Goal: Task Accomplishment & Management: Manage account settings

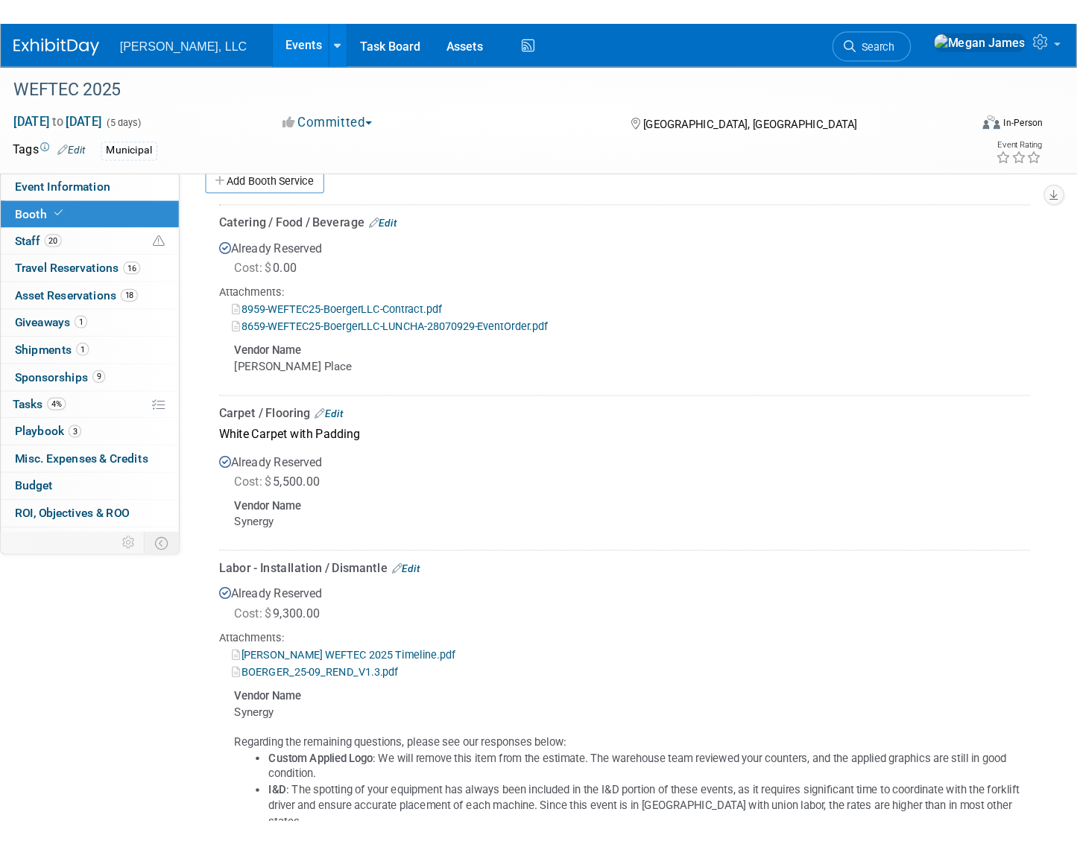
scroll to position [511, 0]
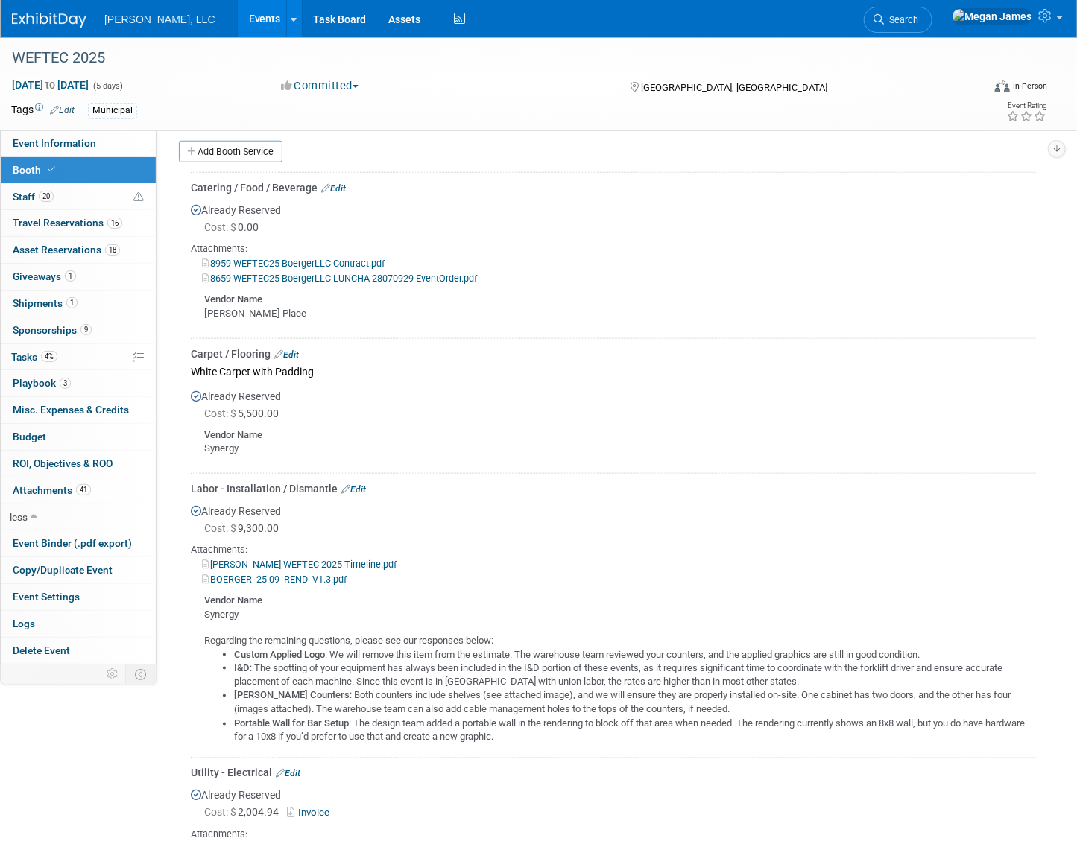
click at [238, 12] on link "Events" at bounding box center [265, 18] width 54 height 37
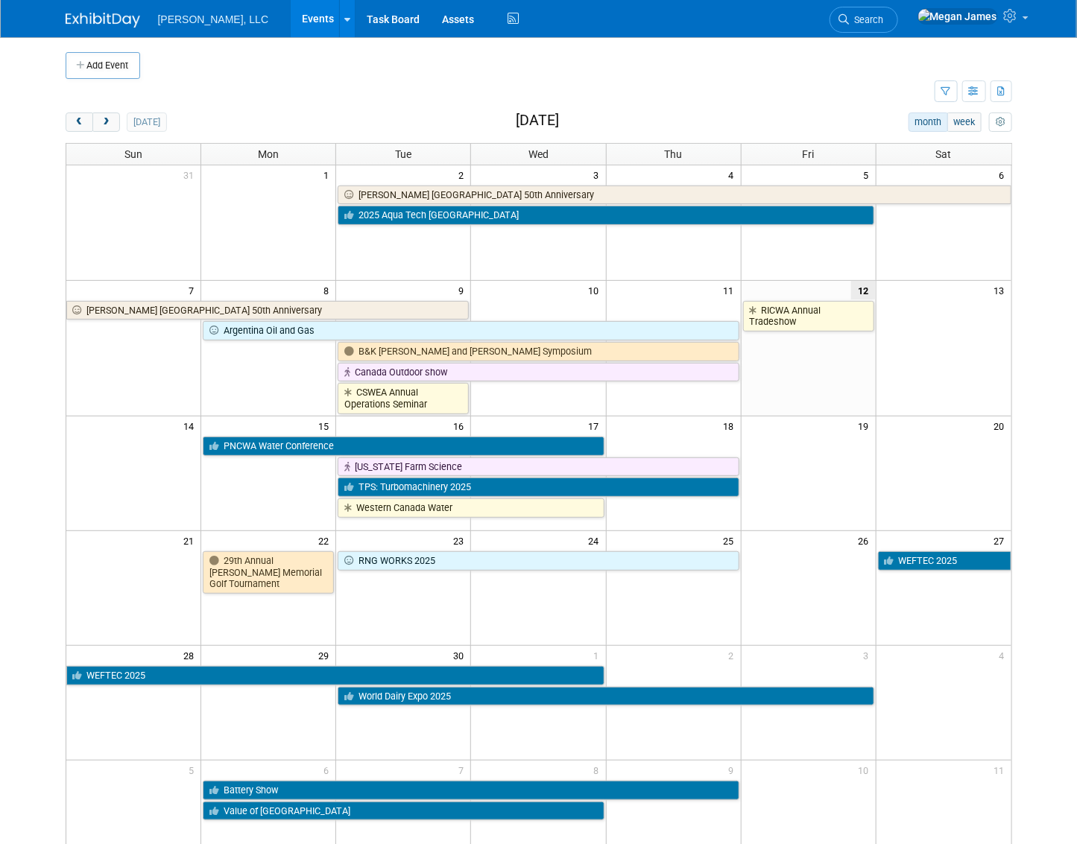
drag, startPoint x: 411, startPoint y: 113, endPoint x: 388, endPoint y: 132, distance: 30.2
click at [411, 113] on div "today month week September 2025" at bounding box center [539, 123] width 946 height 20
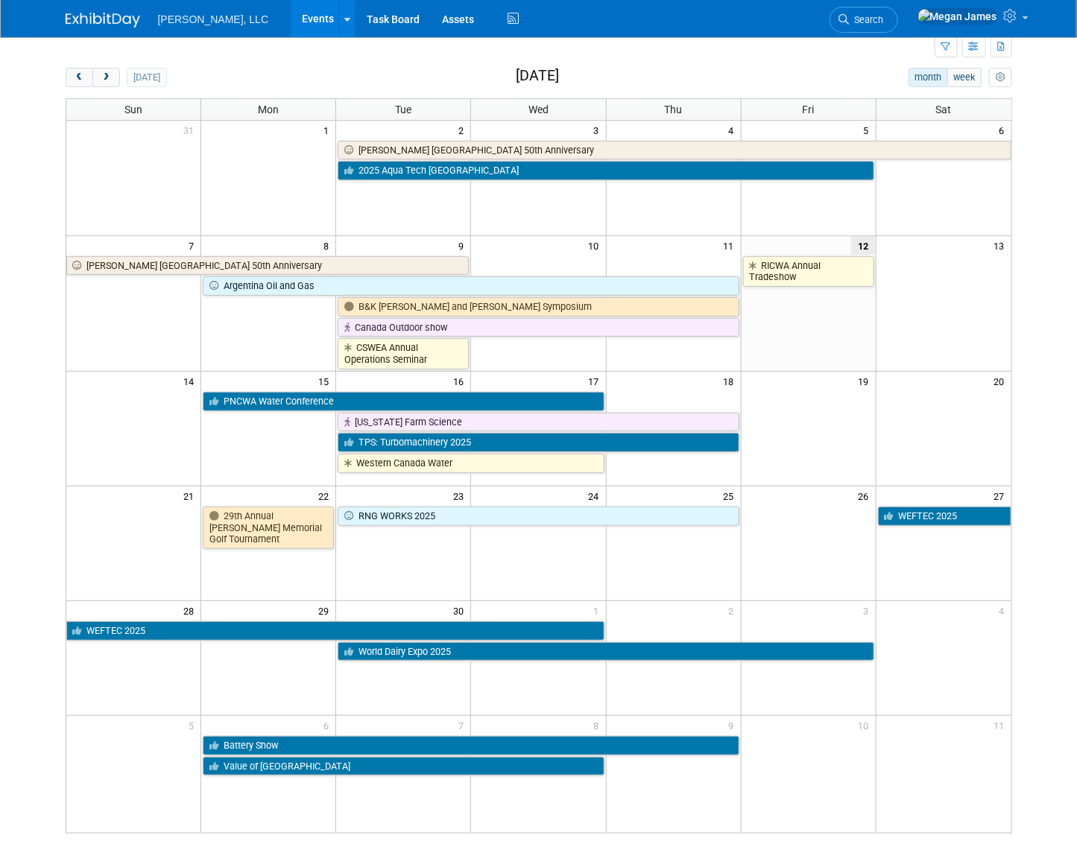
scroll to position [194, 0]
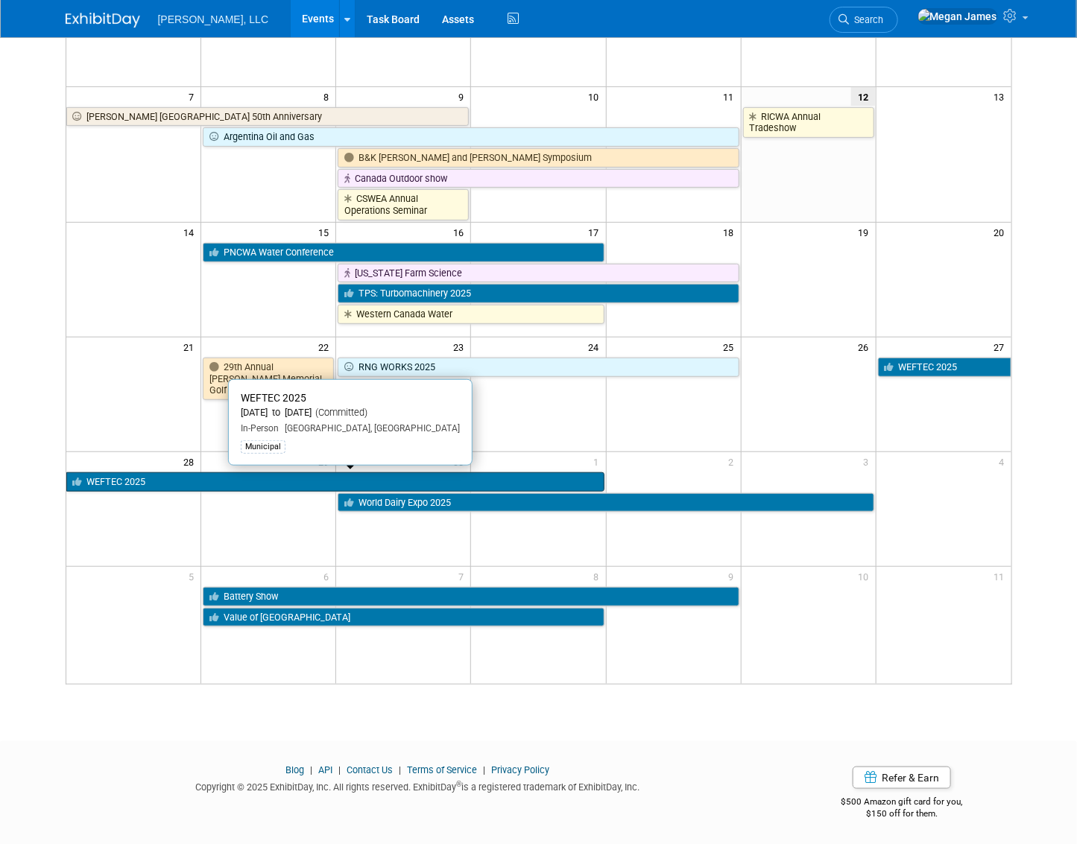
click at [110, 479] on link "WEFTEC 2025" at bounding box center [335, 481] width 538 height 19
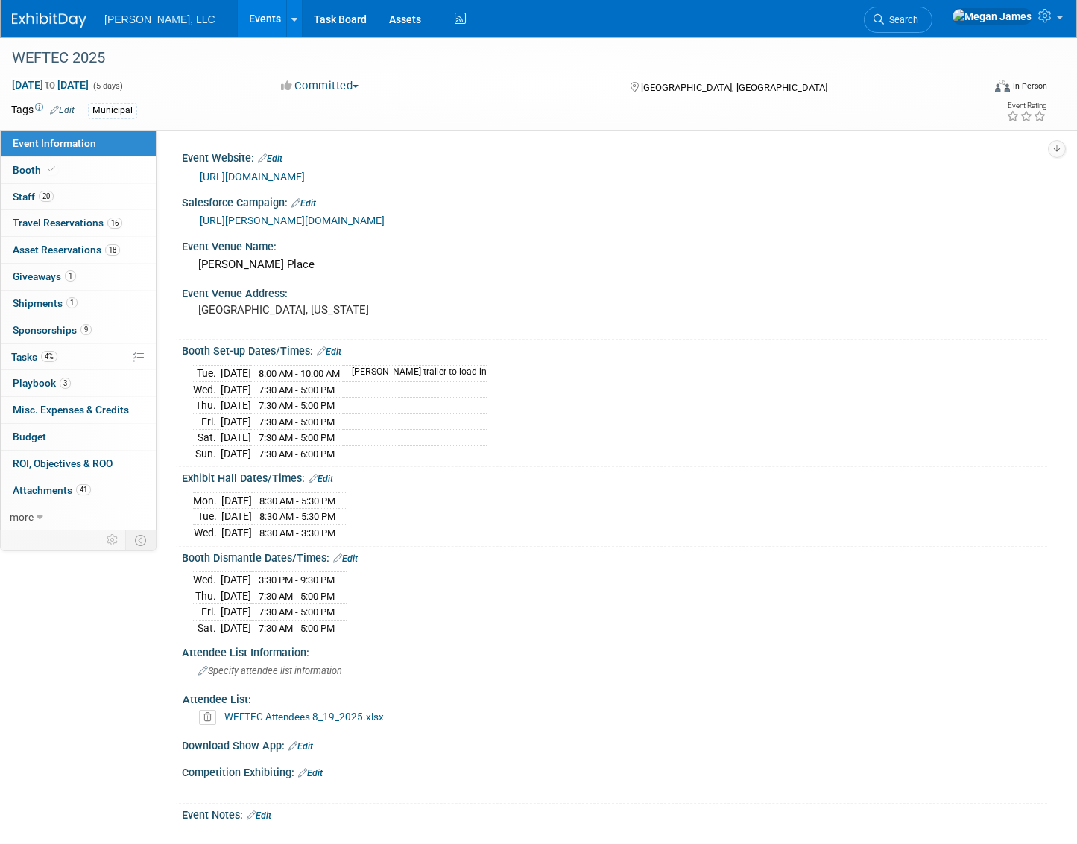
select select "Municipal"
click at [48, 221] on span "Travel Reservations 16" at bounding box center [68, 223] width 110 height 12
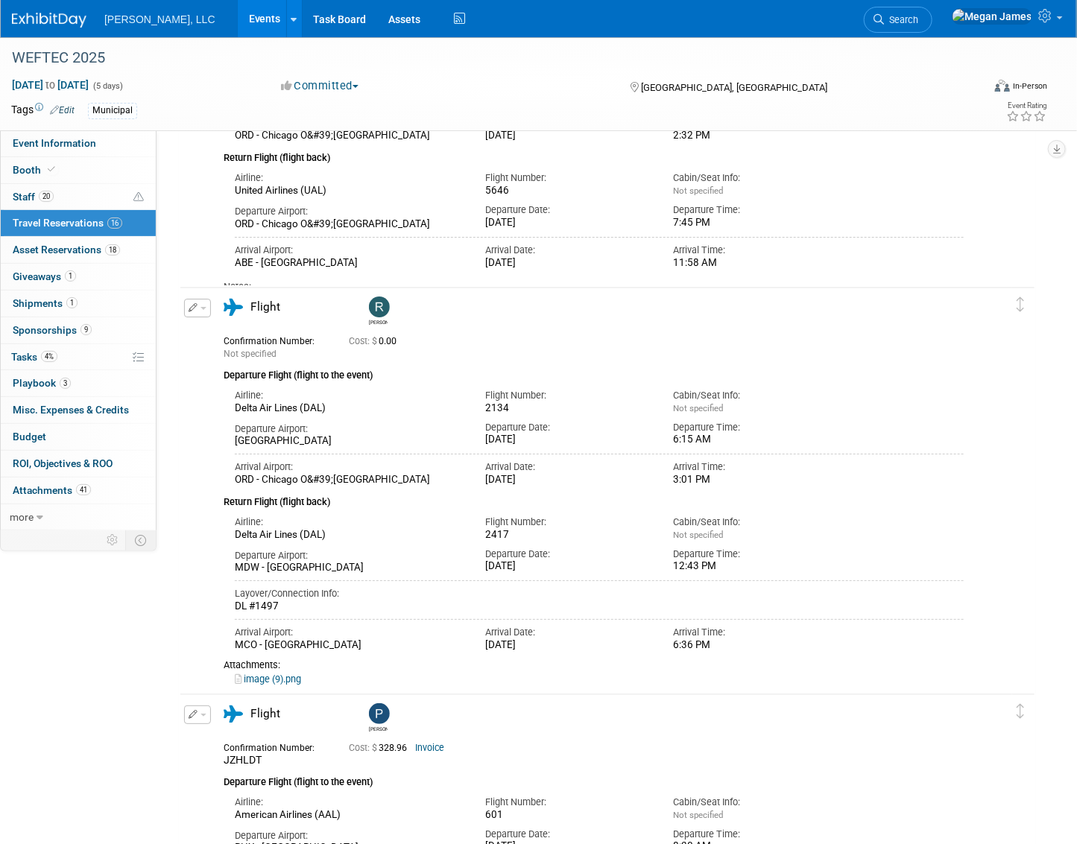
scroll to position [2236, 0]
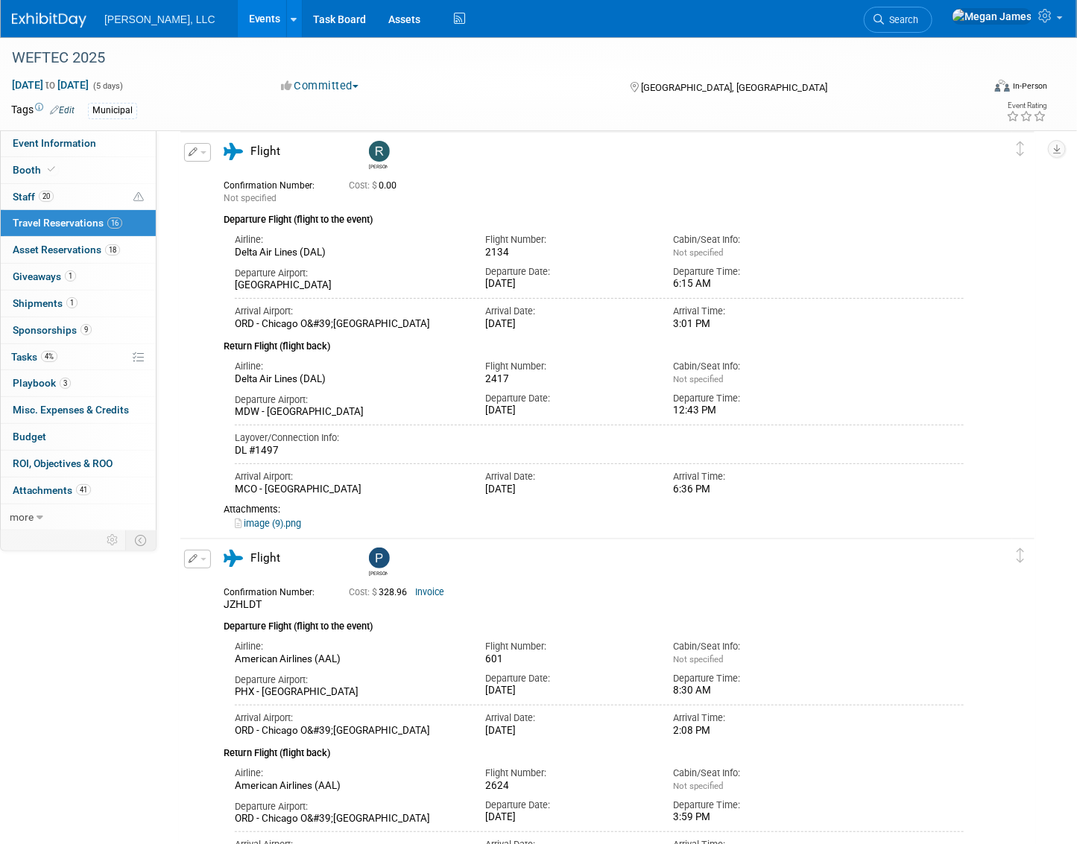
click at [274, 529] on link "image (9).png" at bounding box center [268, 523] width 66 height 11
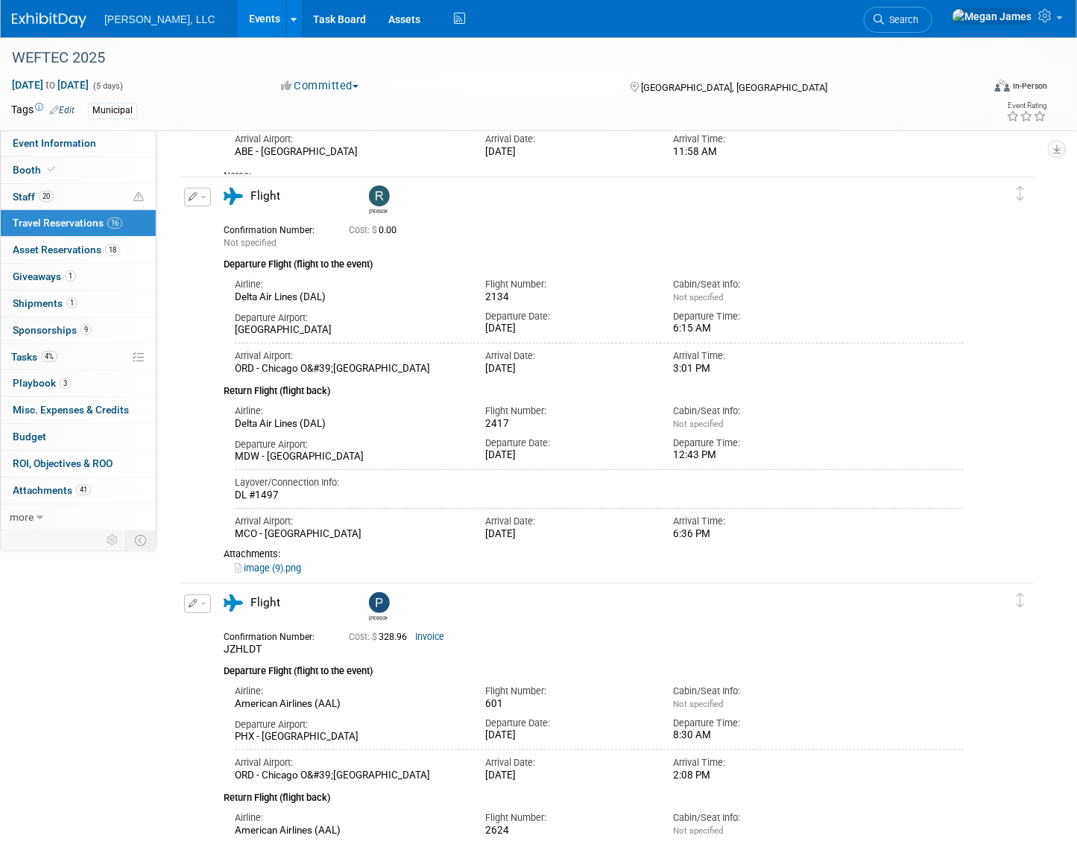
scroll to position [2168, 0]
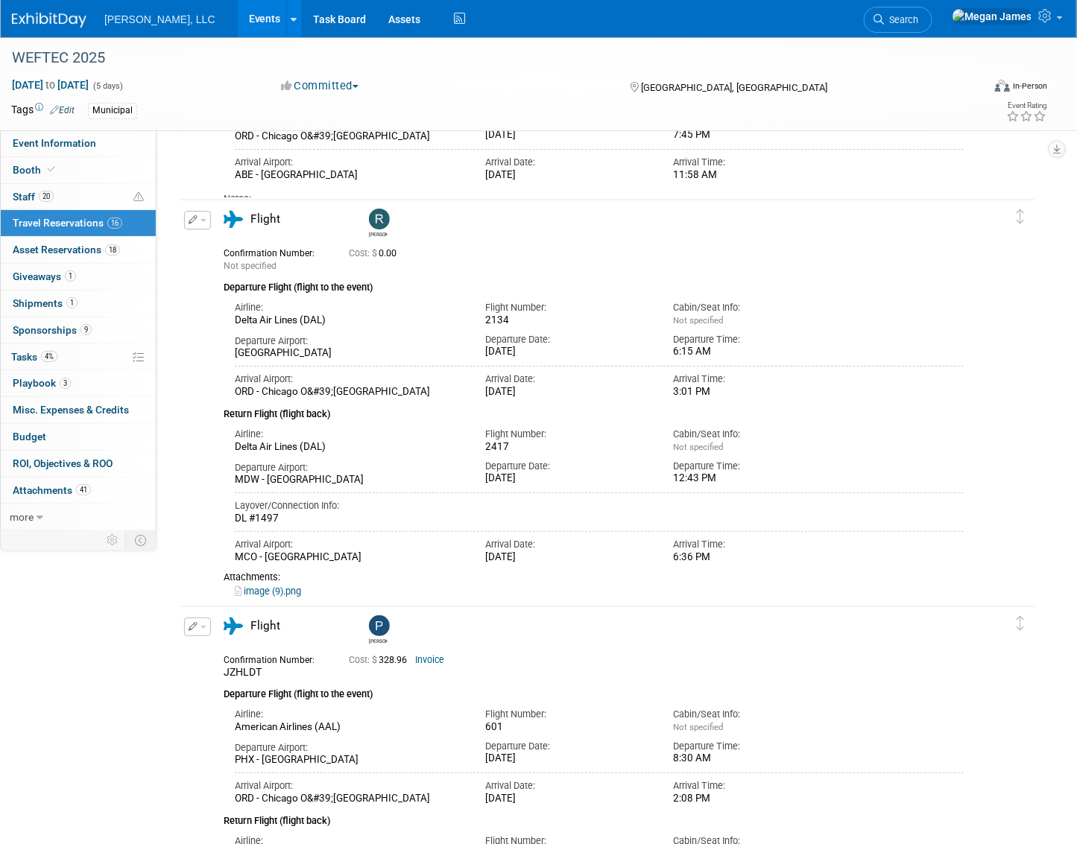
click at [970, 343] on div "Departure Airport: SAN - San Diego International Airport Departure Date: Sun. S…" at bounding box center [599, 344] width 751 height 34
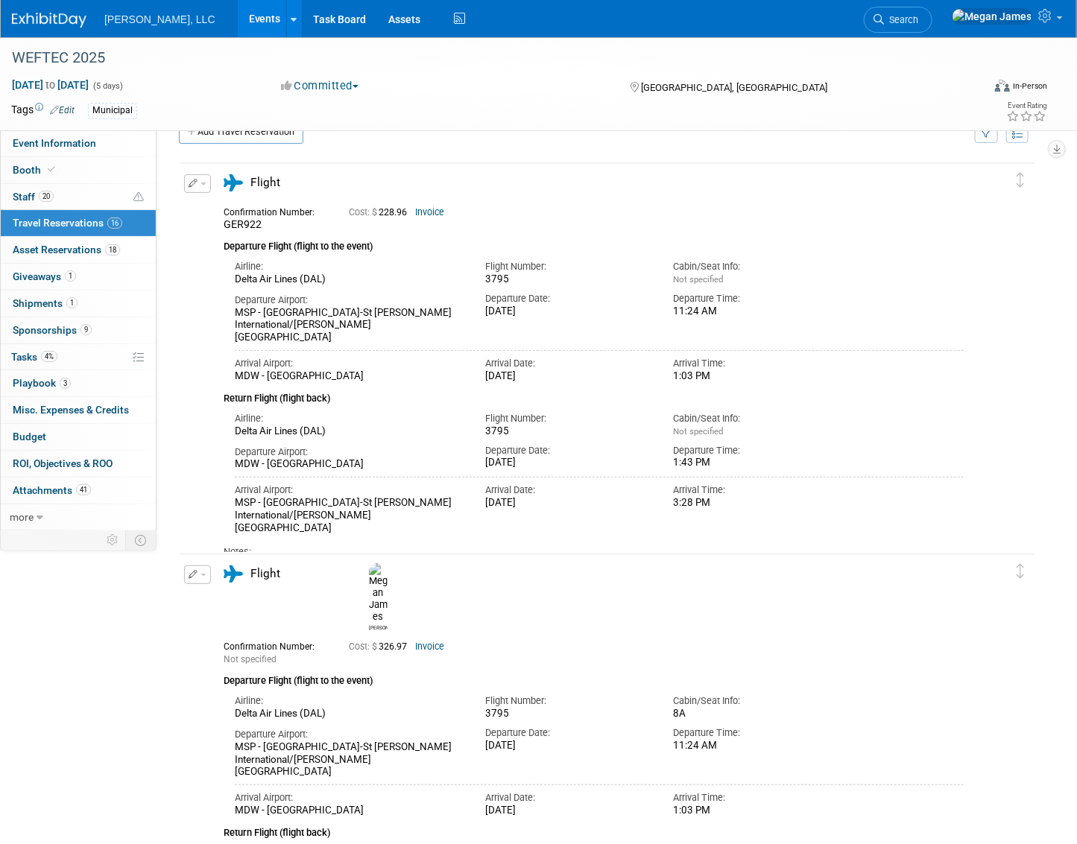
scroll to position [0, 0]
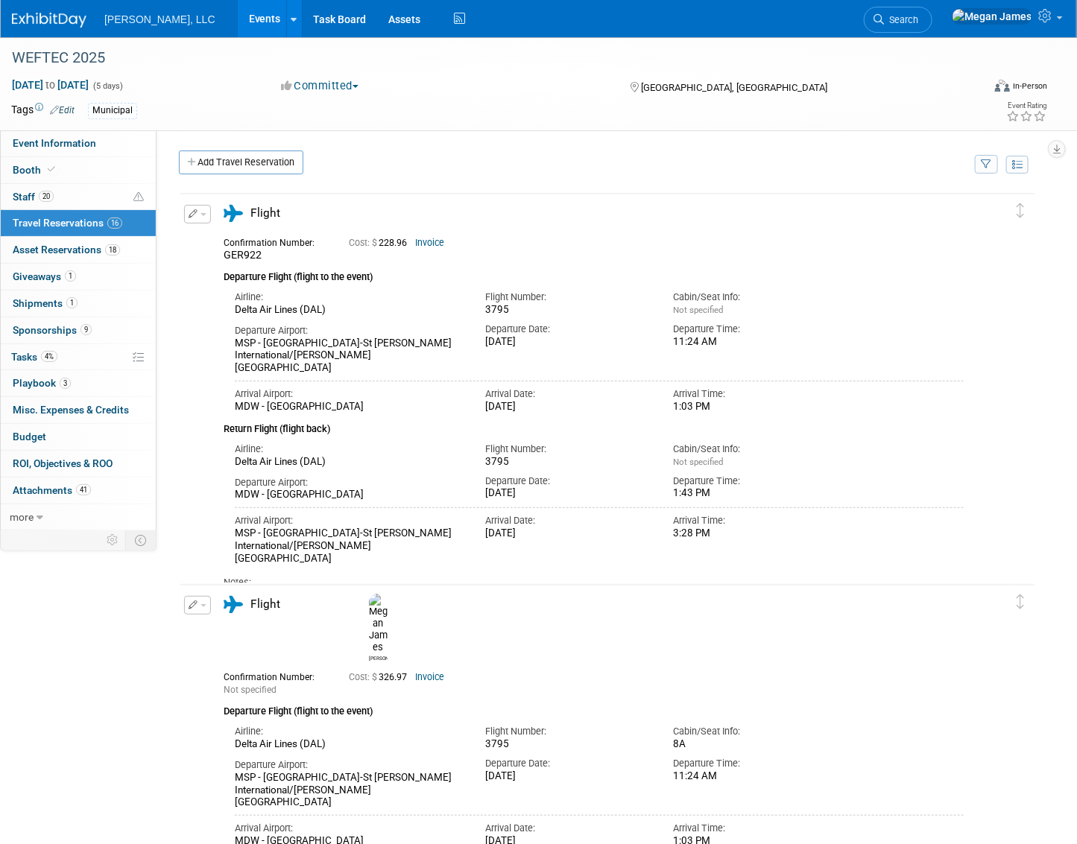
click at [402, 168] on div "Add Travel Reservation" at bounding box center [572, 165] width 795 height 28
click at [238, 19] on link "Events" at bounding box center [265, 18] width 54 height 37
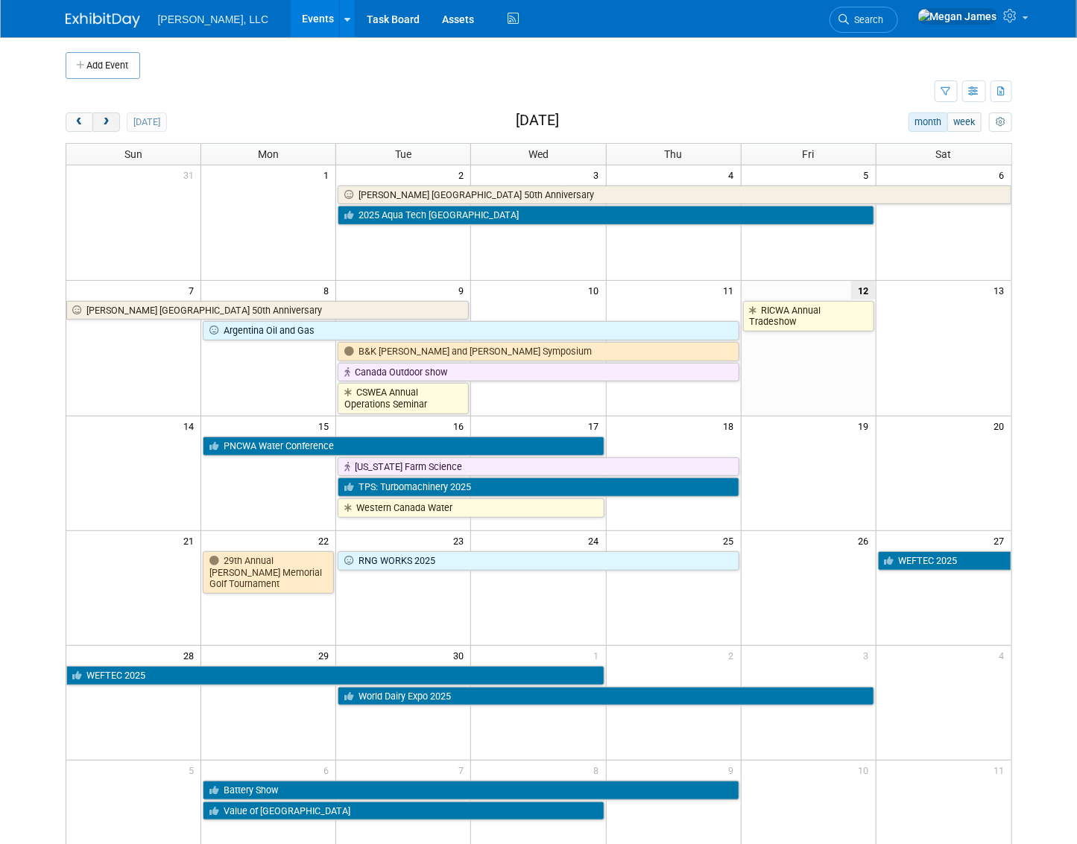
click at [95, 127] on button "next" at bounding box center [106, 122] width 28 height 19
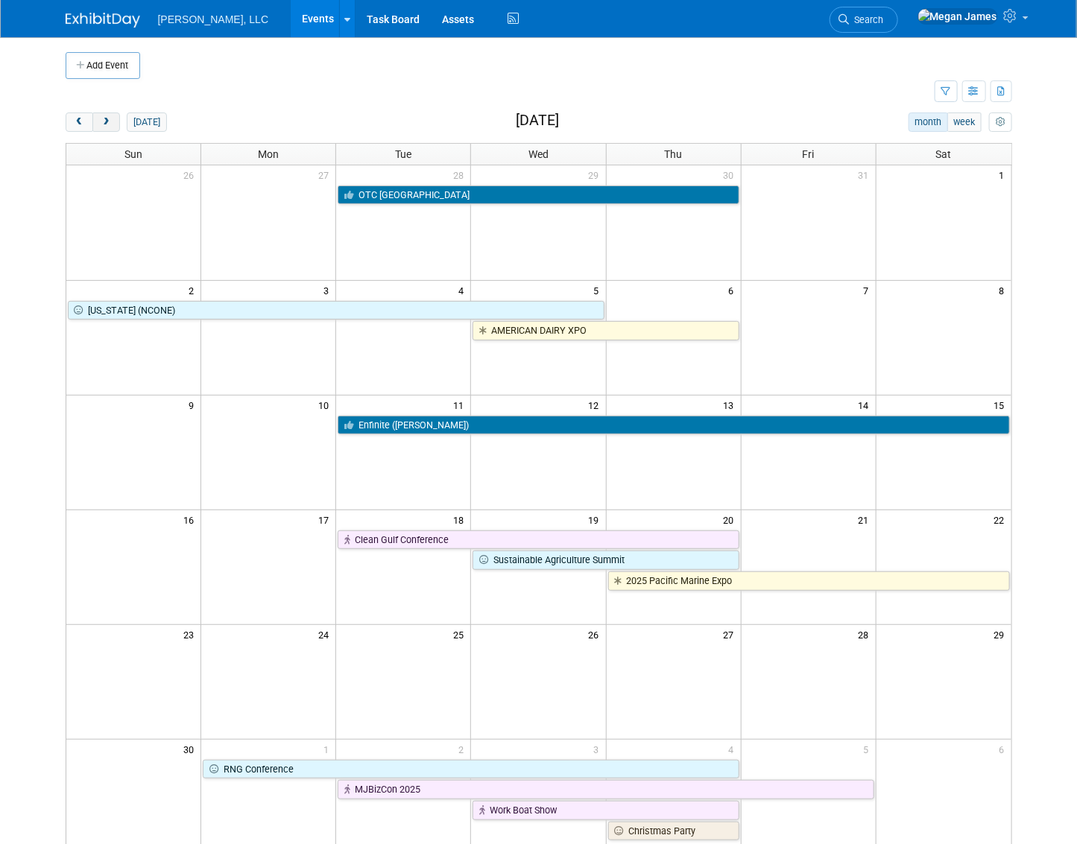
click at [95, 127] on button "next" at bounding box center [106, 122] width 28 height 19
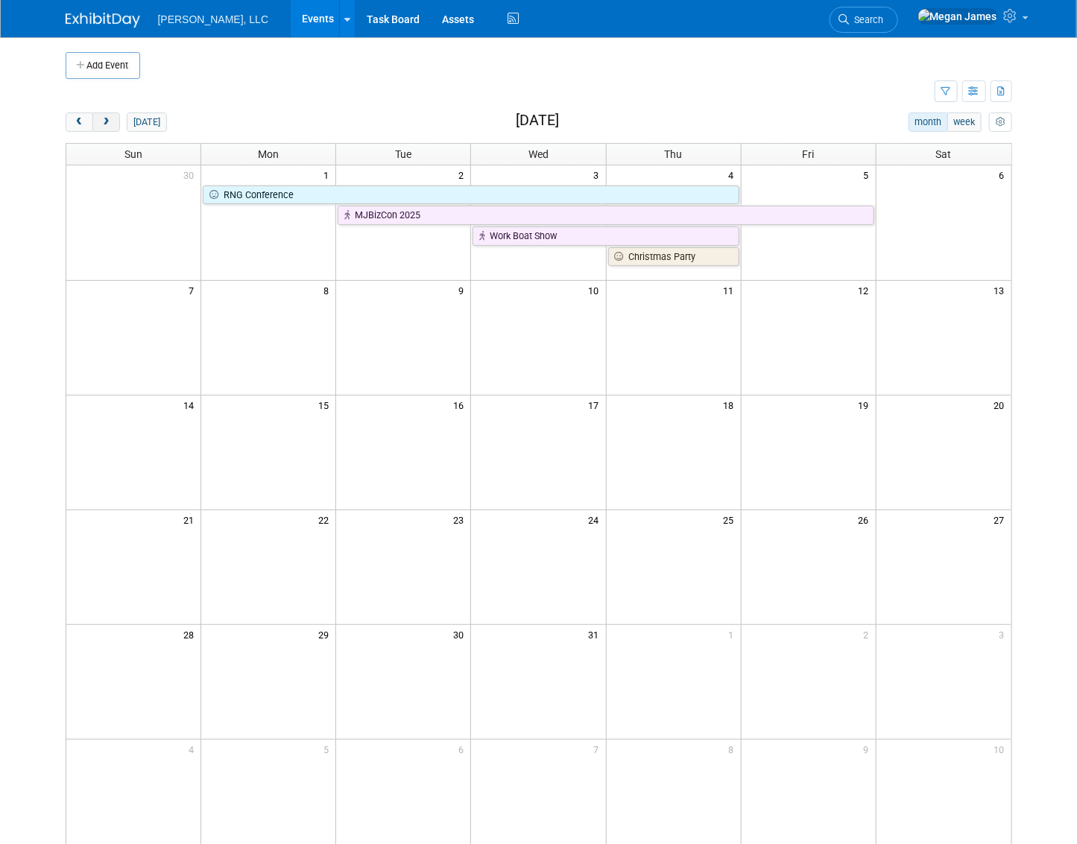
click at [95, 127] on button "next" at bounding box center [106, 122] width 28 height 19
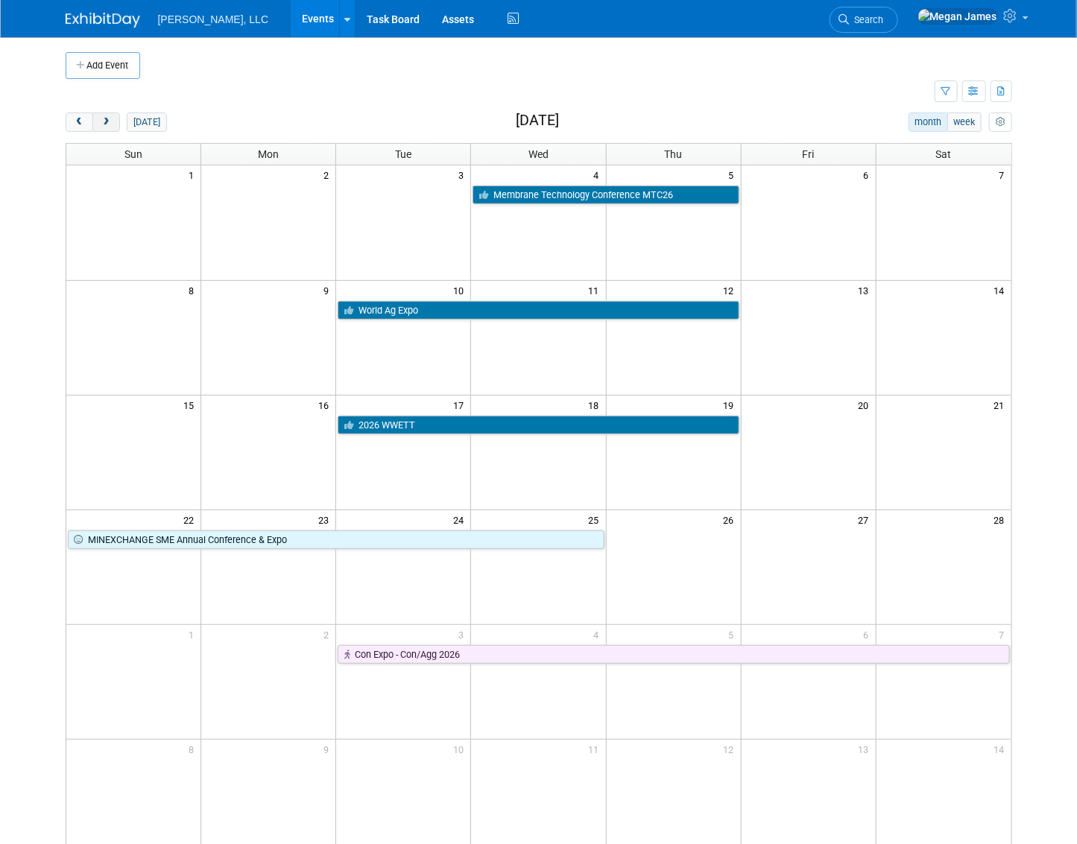
click at [95, 127] on button "next" at bounding box center [106, 122] width 28 height 19
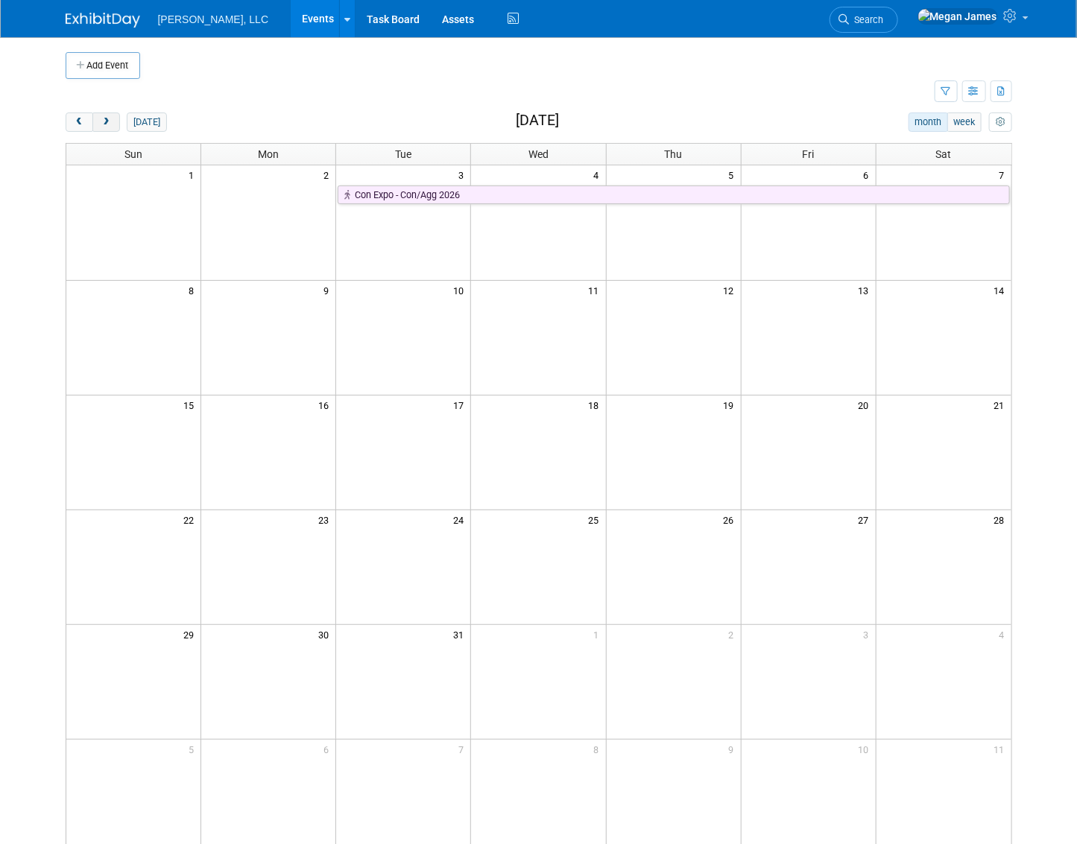
click at [95, 127] on button "next" at bounding box center [106, 122] width 28 height 19
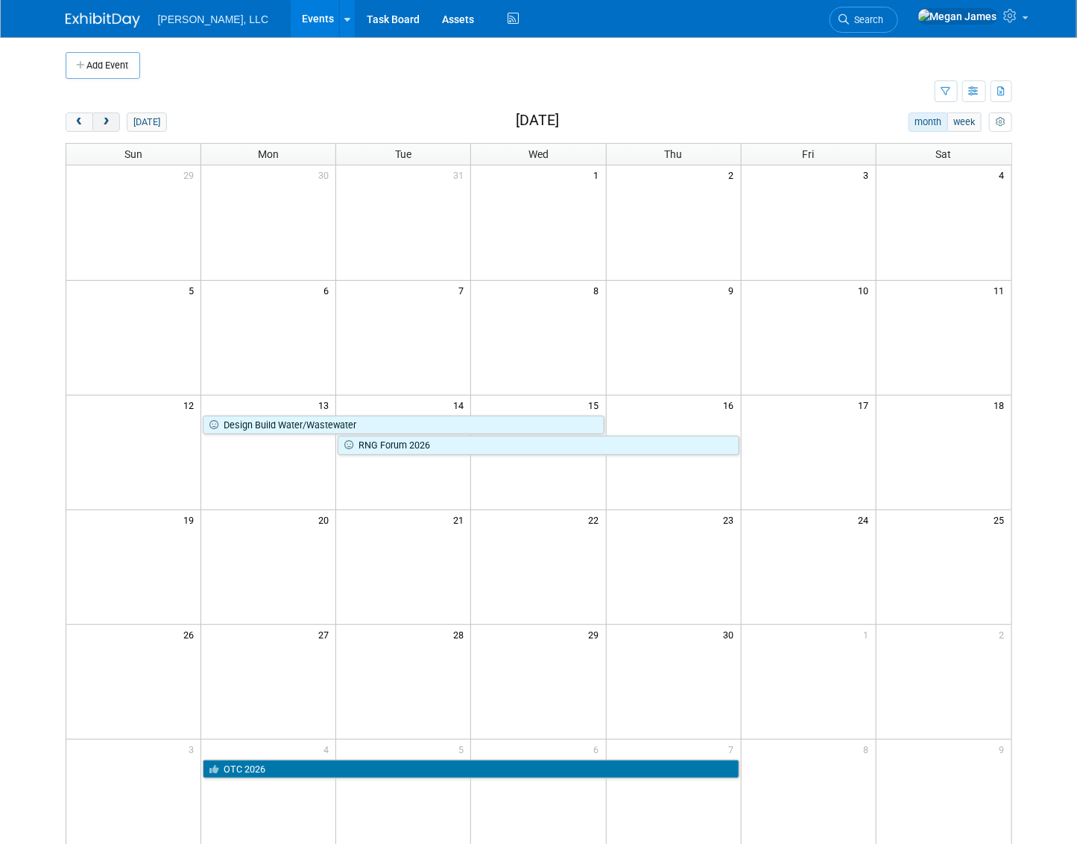
click at [95, 127] on button "next" at bounding box center [106, 122] width 28 height 19
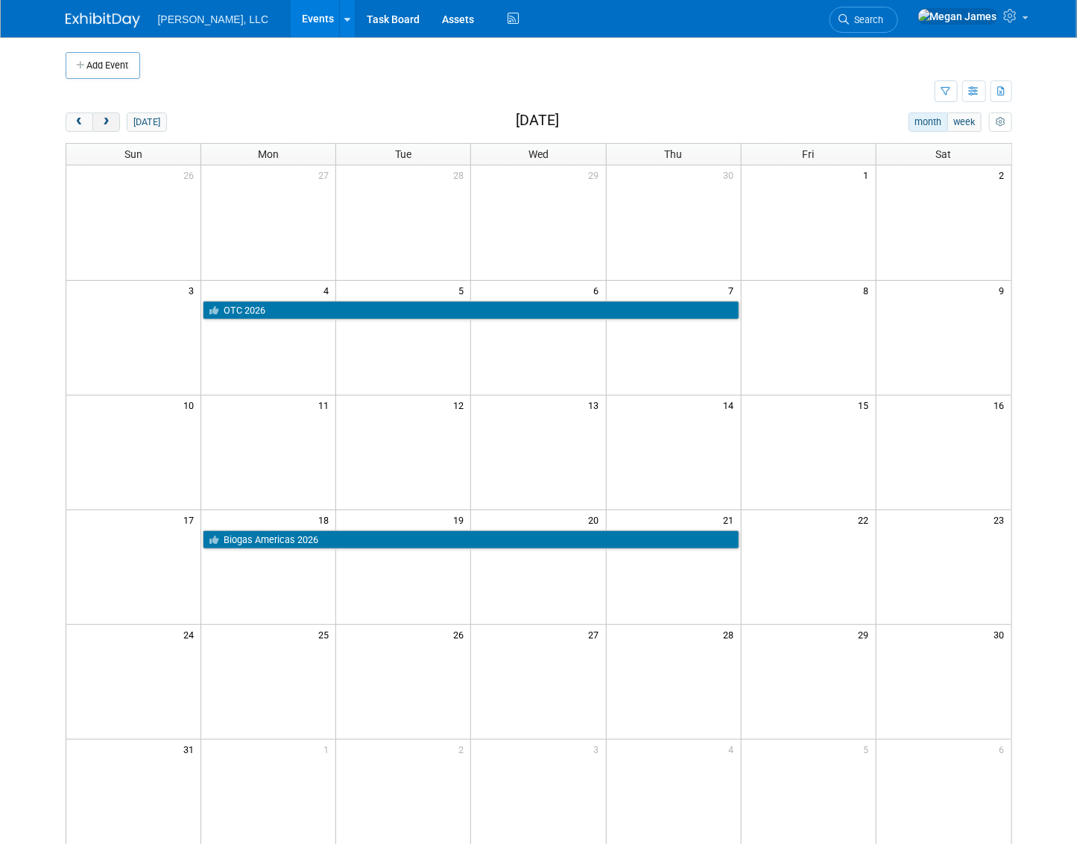
click at [95, 127] on button "next" at bounding box center [106, 122] width 28 height 19
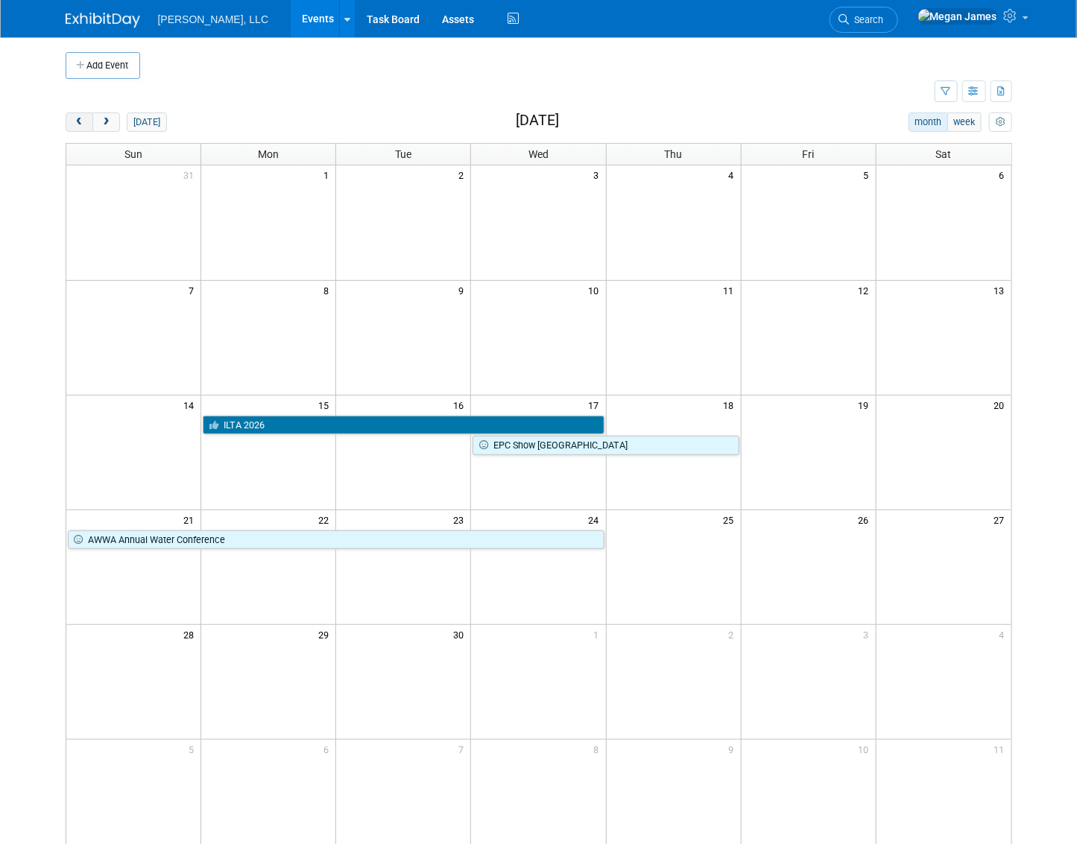
click at [66, 127] on button "prev" at bounding box center [80, 122] width 28 height 19
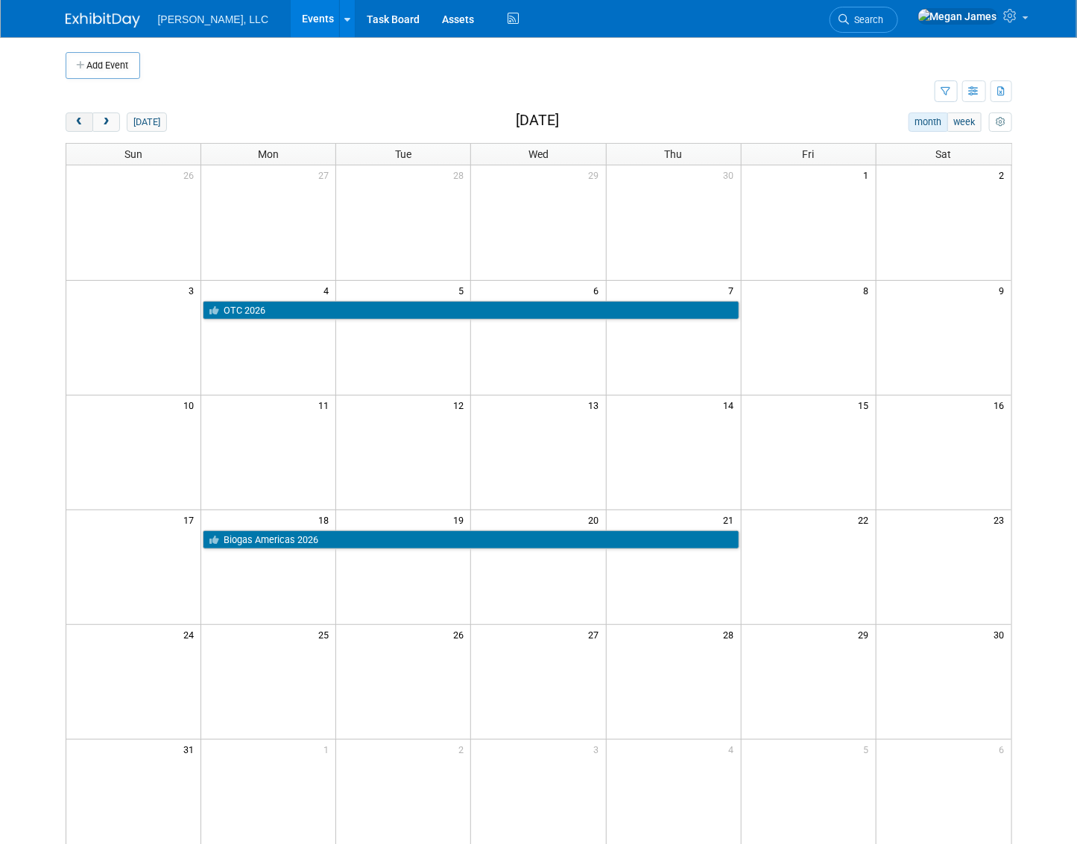
click at [66, 127] on button "prev" at bounding box center [80, 122] width 28 height 19
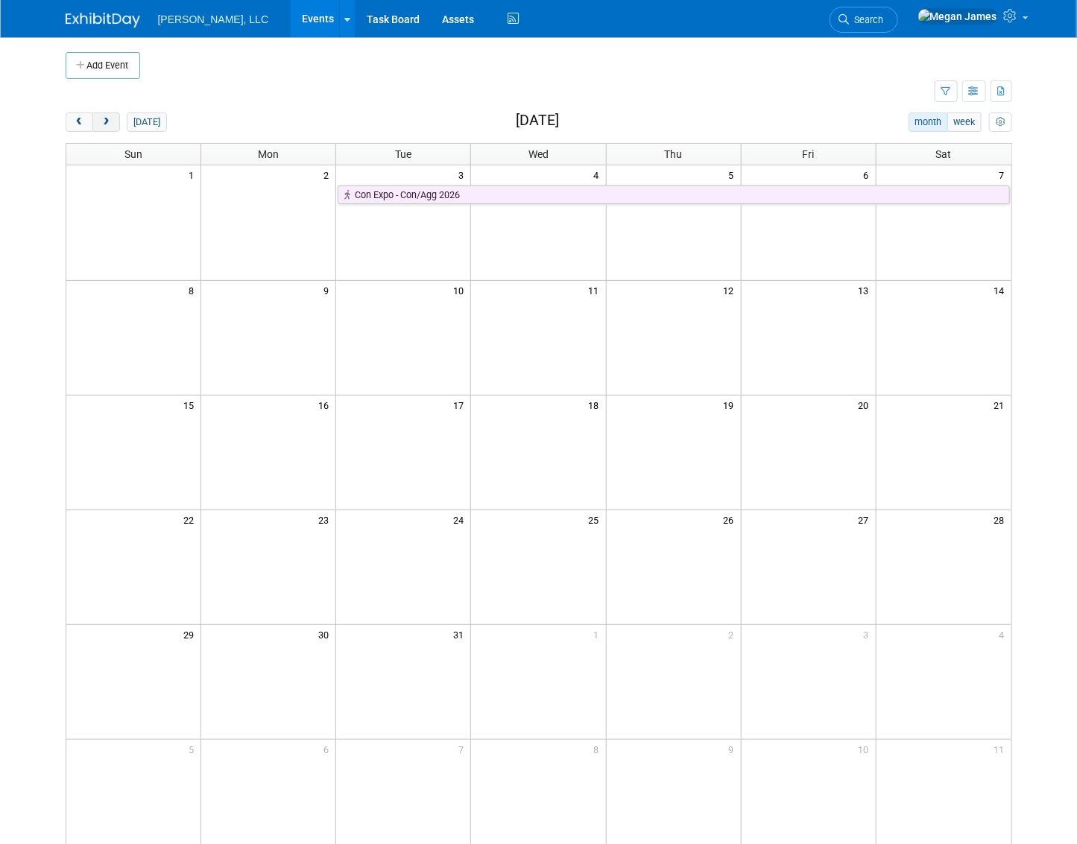
click at [92, 127] on button "next" at bounding box center [106, 122] width 28 height 19
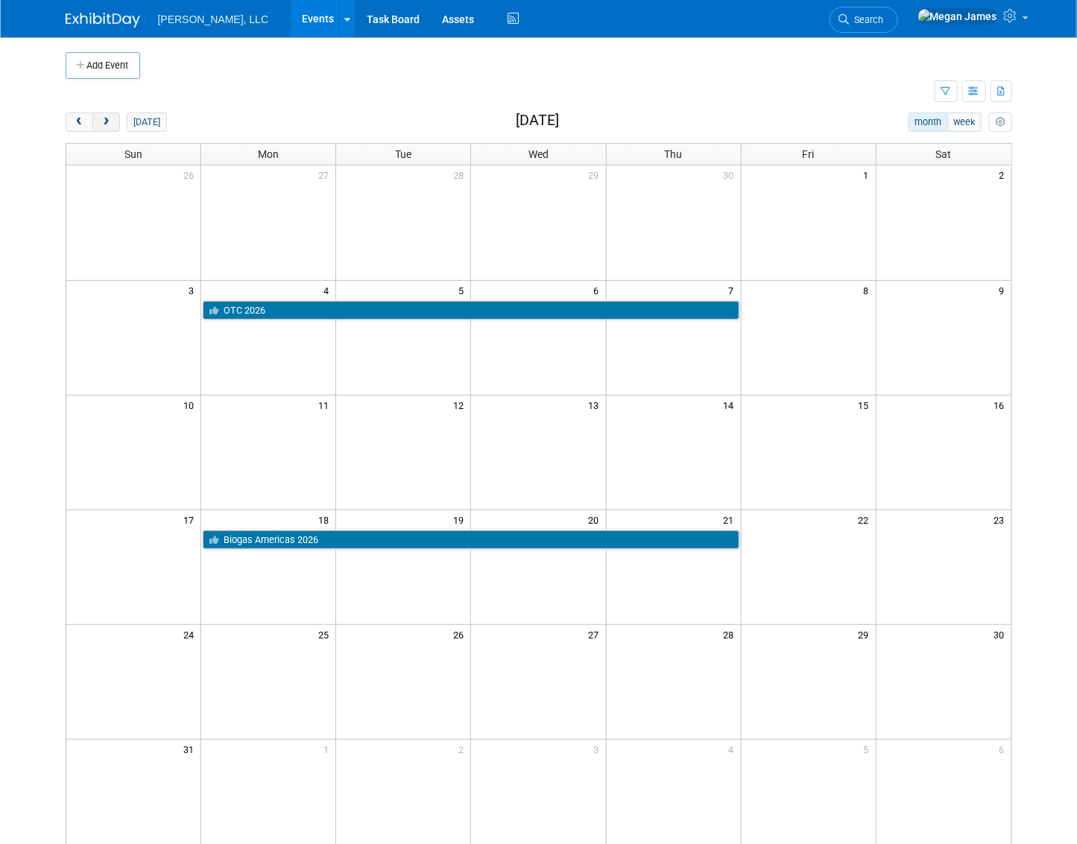
click at [92, 127] on button "next" at bounding box center [106, 122] width 28 height 19
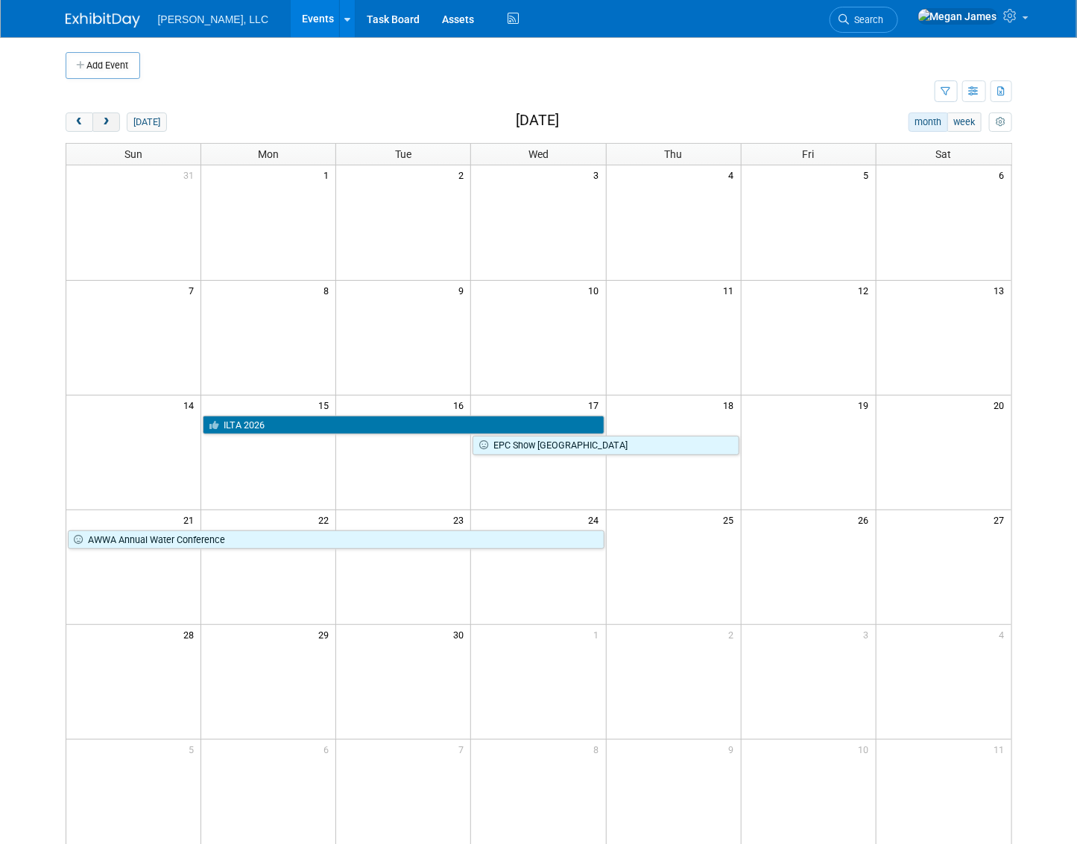
click at [92, 127] on button "next" at bounding box center [106, 122] width 28 height 19
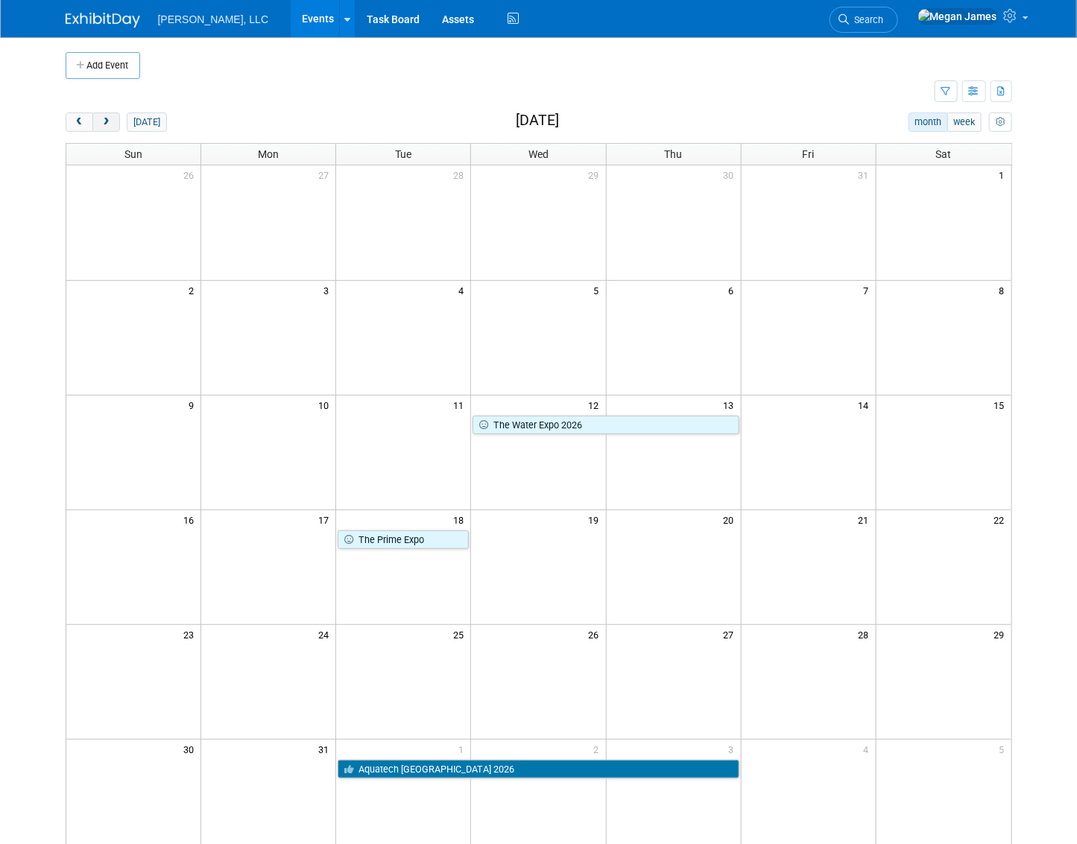
click at [92, 127] on button "next" at bounding box center [106, 122] width 28 height 19
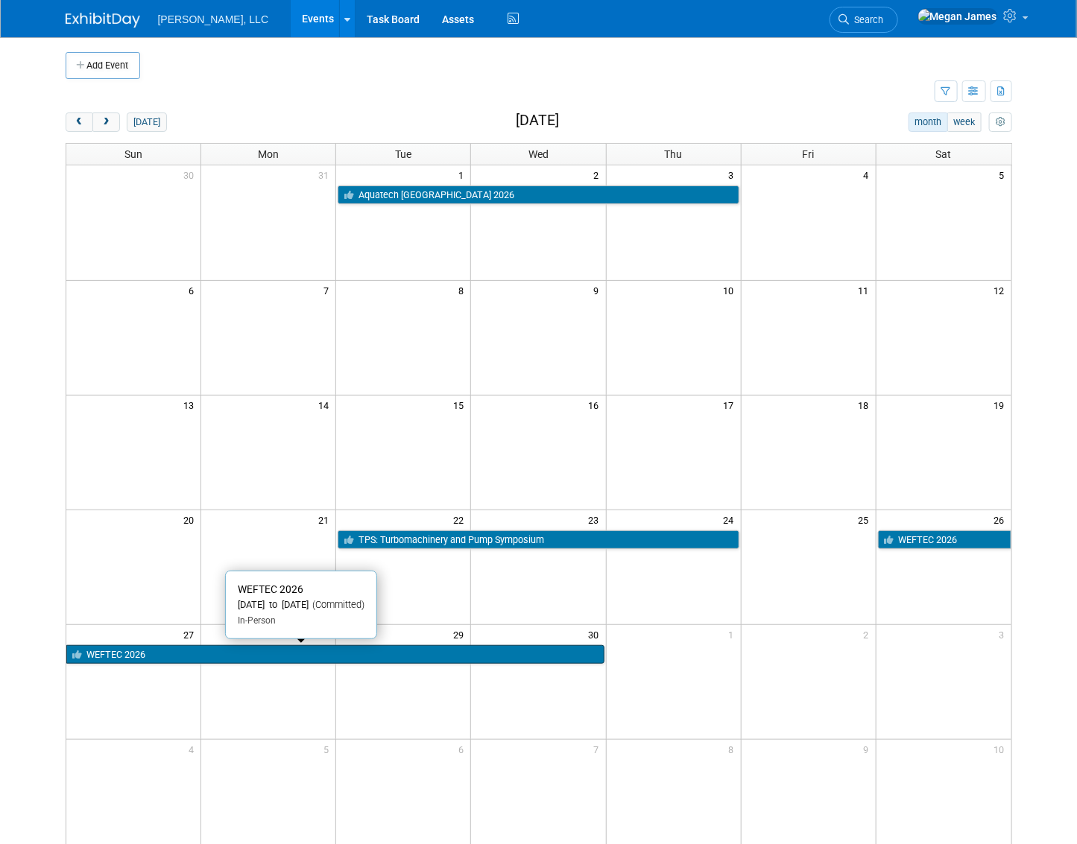
click at [131, 657] on link "WEFTEC 2026" at bounding box center [335, 654] width 538 height 19
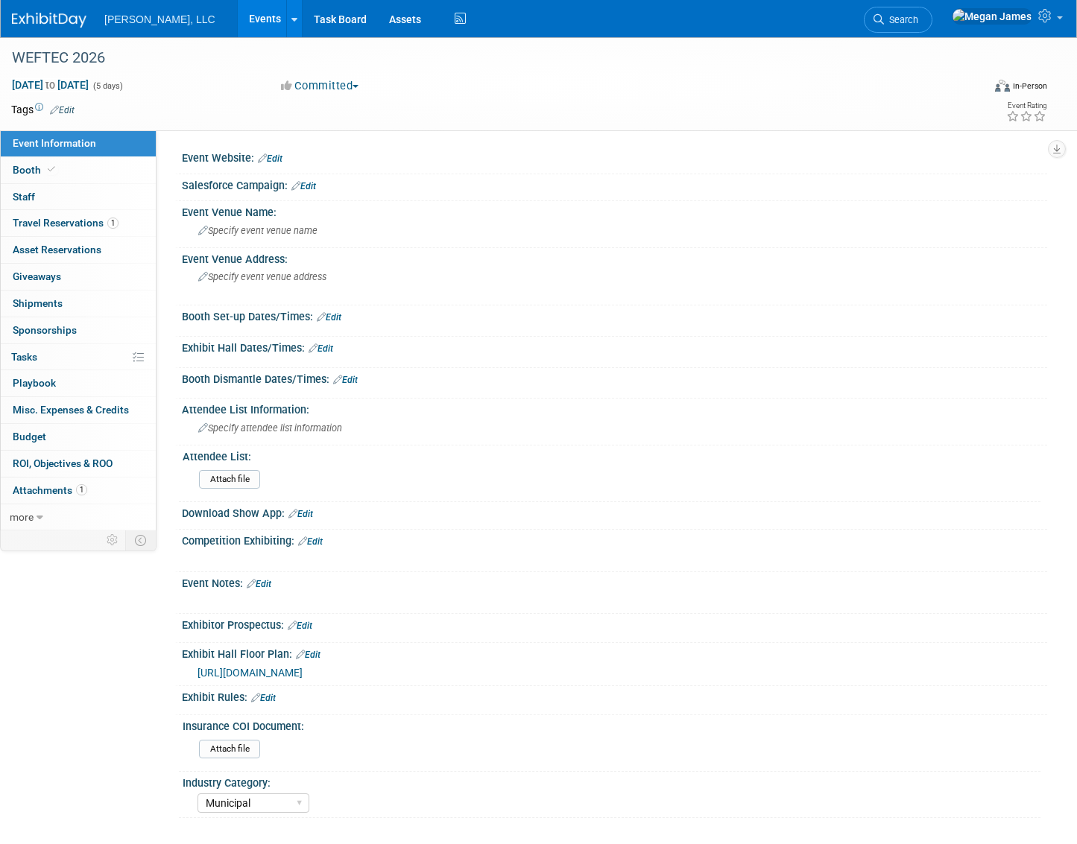
select select "Municipal"
click at [104, 178] on link "Booth" at bounding box center [78, 170] width 155 height 26
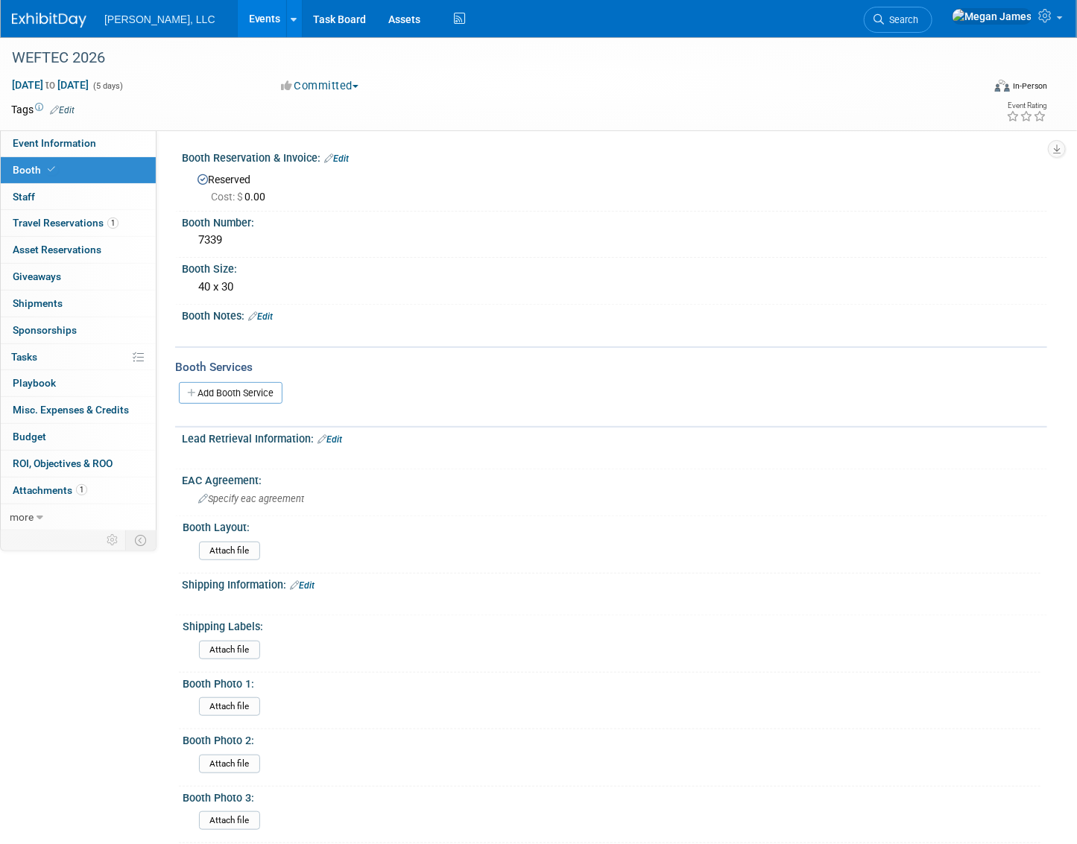
click at [345, 158] on link "Edit" at bounding box center [336, 159] width 25 height 10
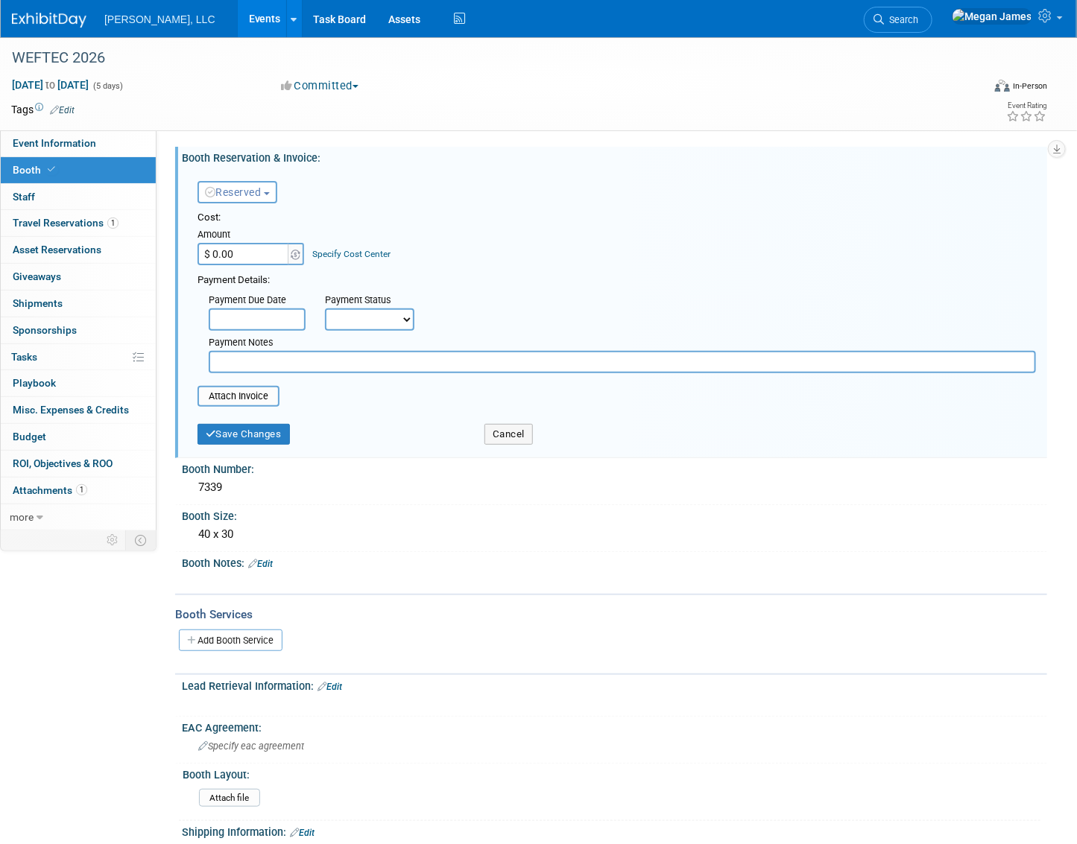
click at [245, 259] on input "$ 0.00" at bounding box center [243, 254] width 93 height 22
paste input "54,75"
click at [264, 256] on input "$ 54,750.00" at bounding box center [243, 254] width 93 height 22
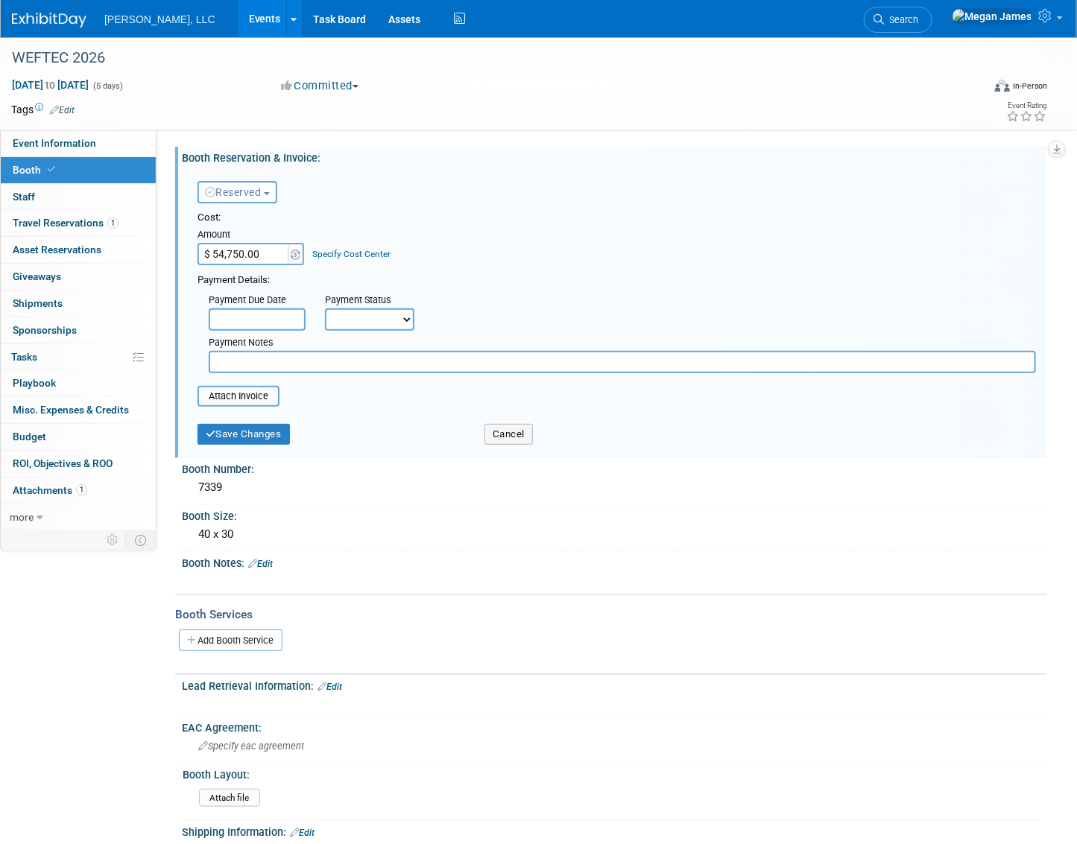
paste input "6,90"
type input "$ 56,900.00"
click at [453, 250] on div "Cost: Amount $ 56,900.00 Specify Cost Center Cost Center -- Not Specified --" at bounding box center [616, 238] width 838 height 54
click at [246, 438] on button "Save Changes" at bounding box center [243, 434] width 92 height 21
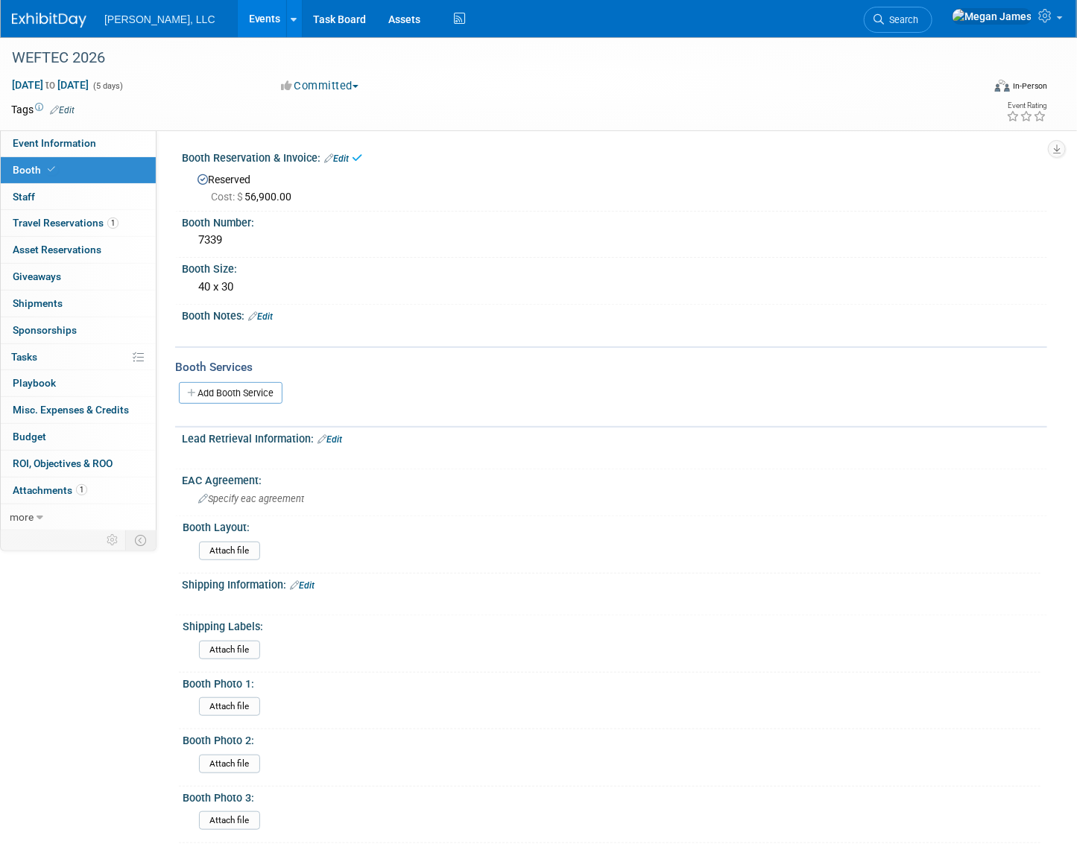
click at [344, 160] on link "Edit" at bounding box center [336, 159] width 25 height 10
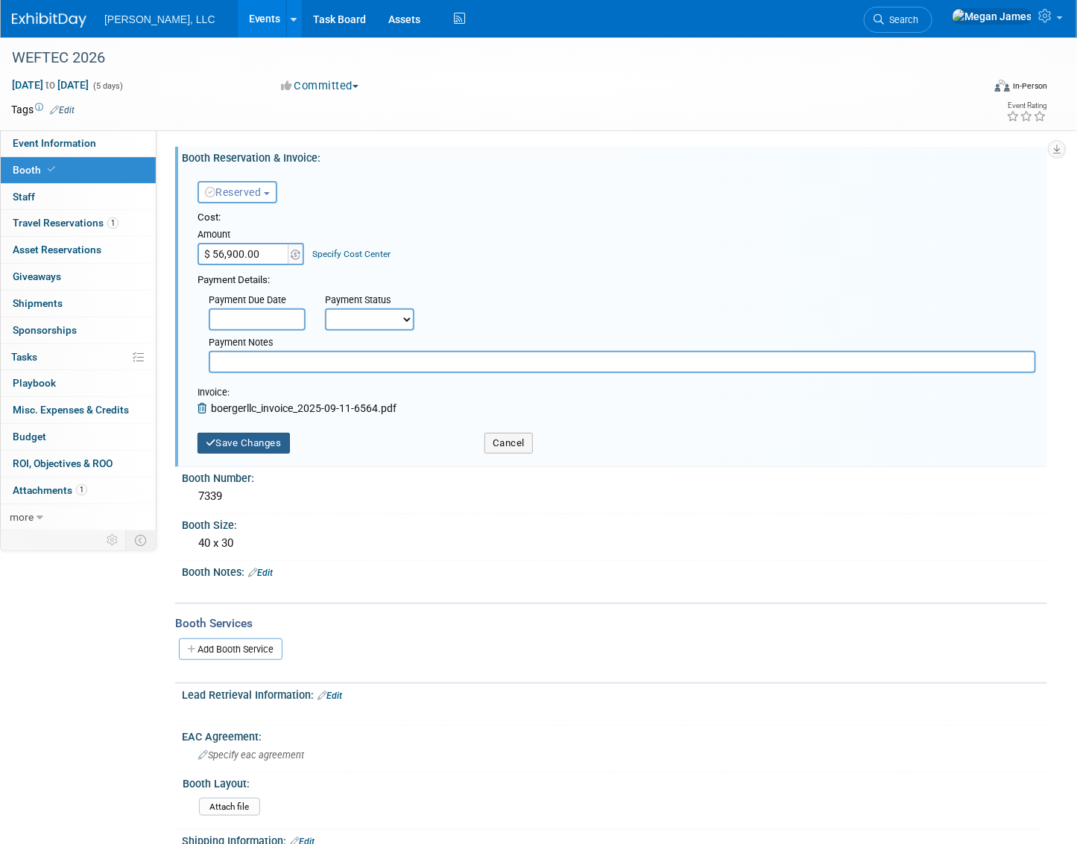
click at [268, 447] on button "Save Changes" at bounding box center [243, 443] width 92 height 21
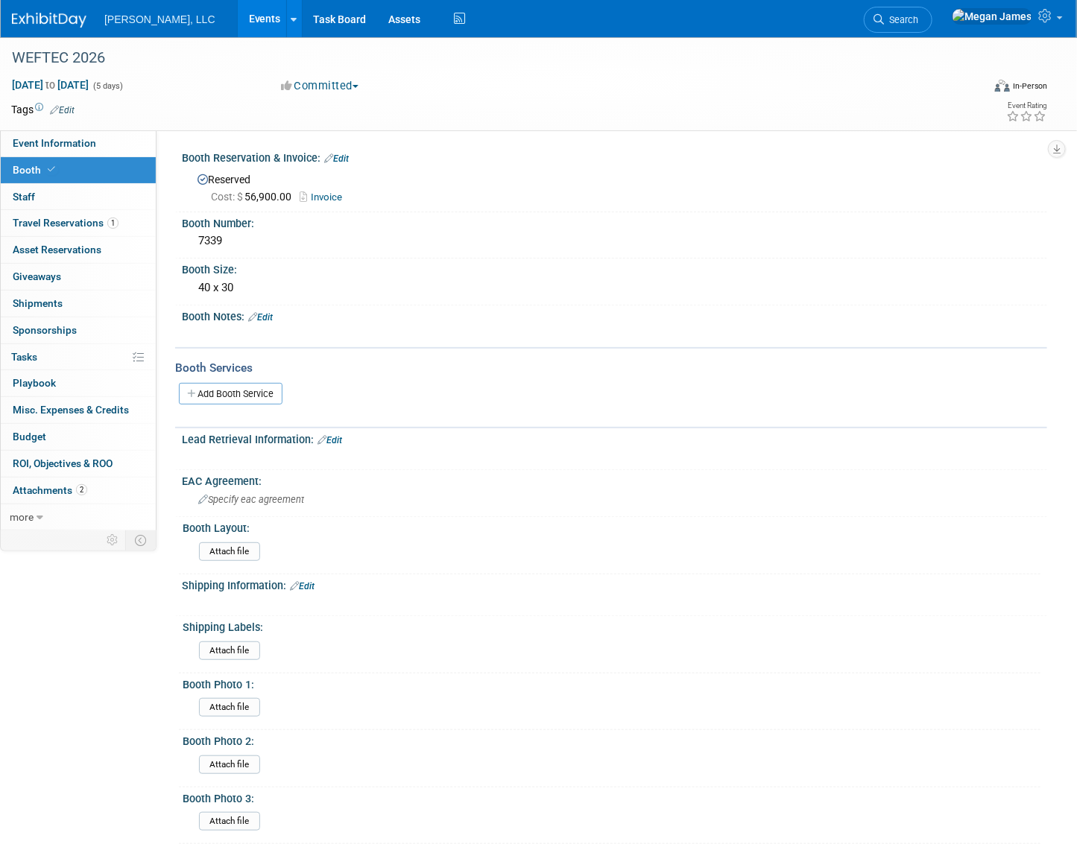
click at [238, 19] on link "Events" at bounding box center [265, 18] width 54 height 37
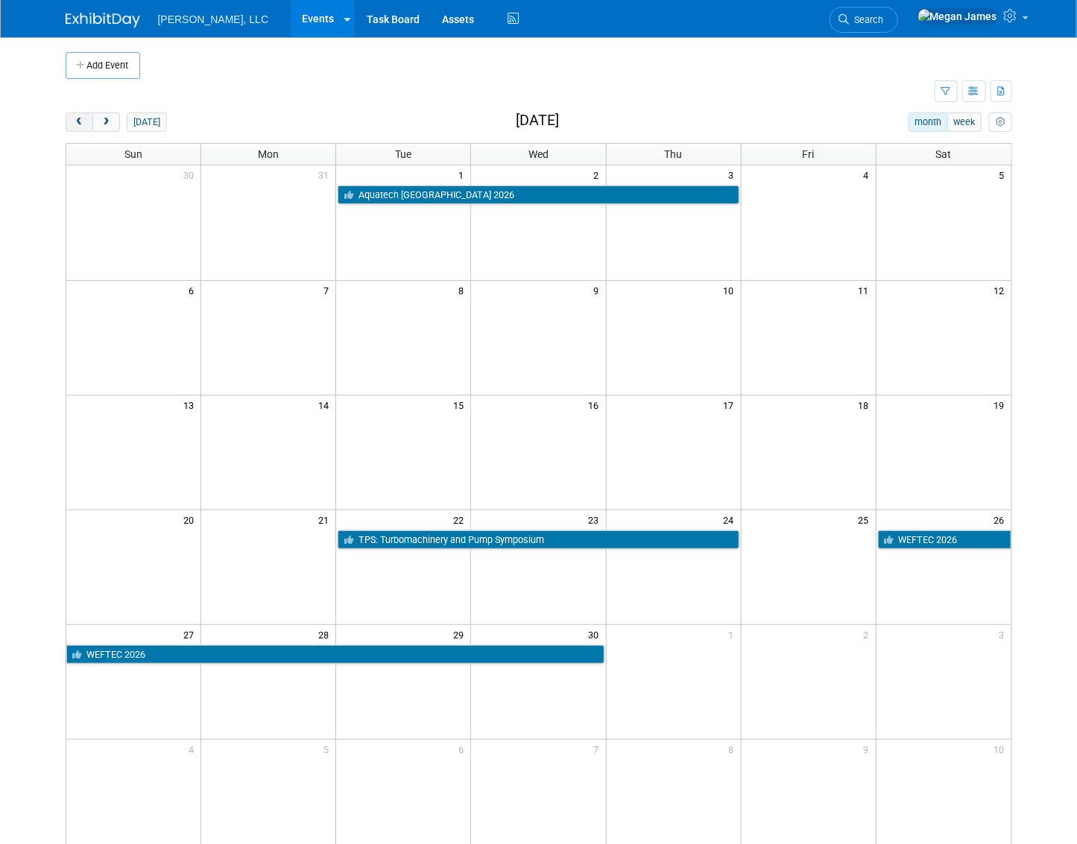
click at [74, 118] on span "prev" at bounding box center [79, 123] width 11 height 10
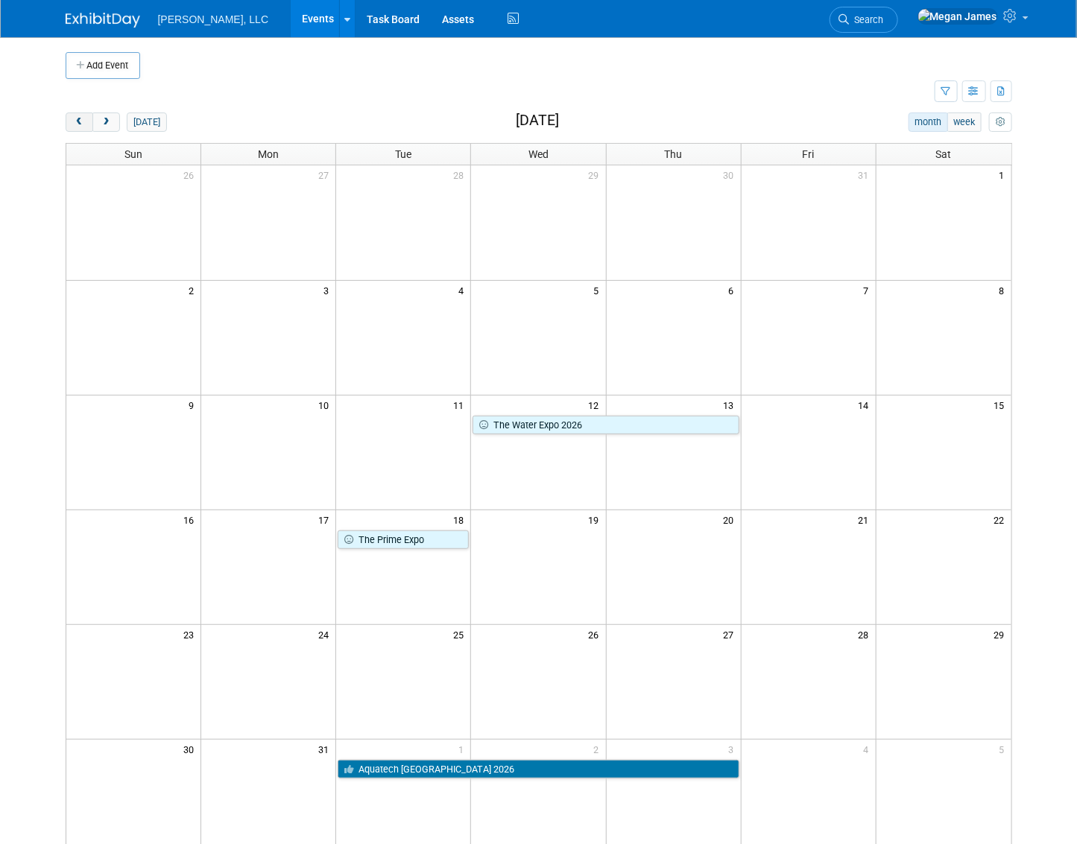
click at [74, 118] on span "prev" at bounding box center [79, 123] width 11 height 10
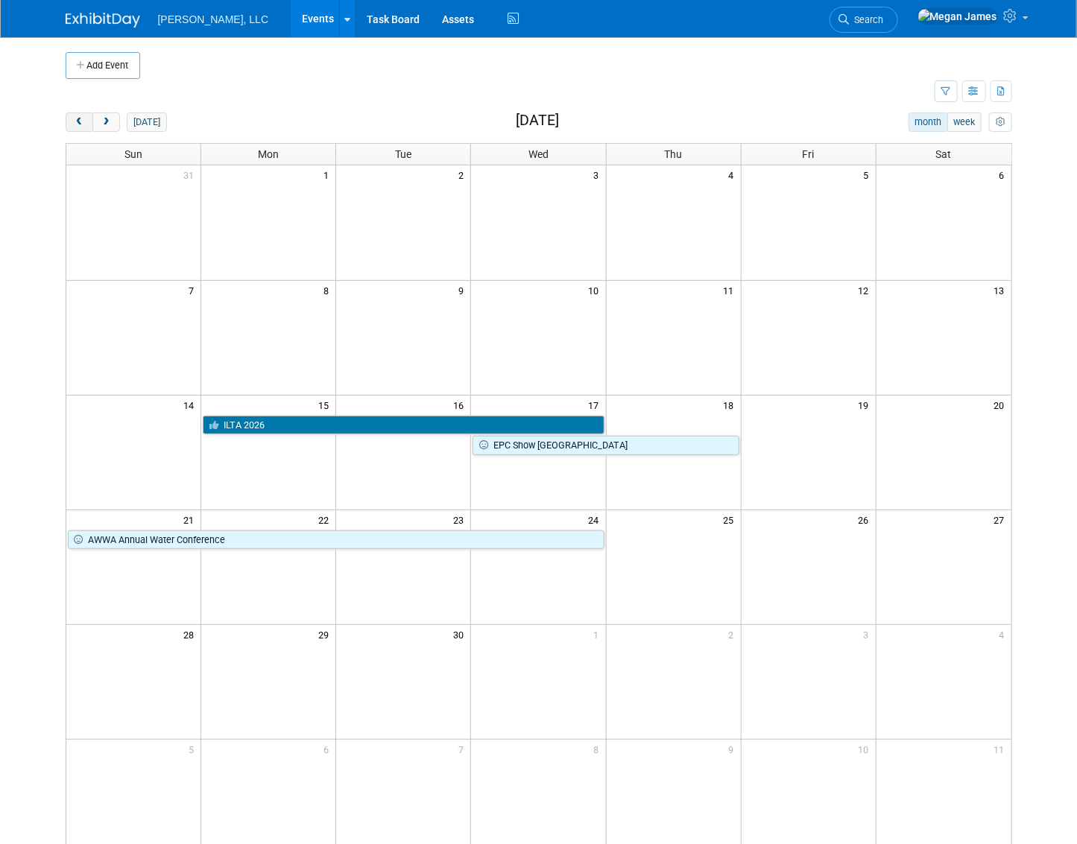
click at [74, 118] on span "prev" at bounding box center [79, 123] width 11 height 10
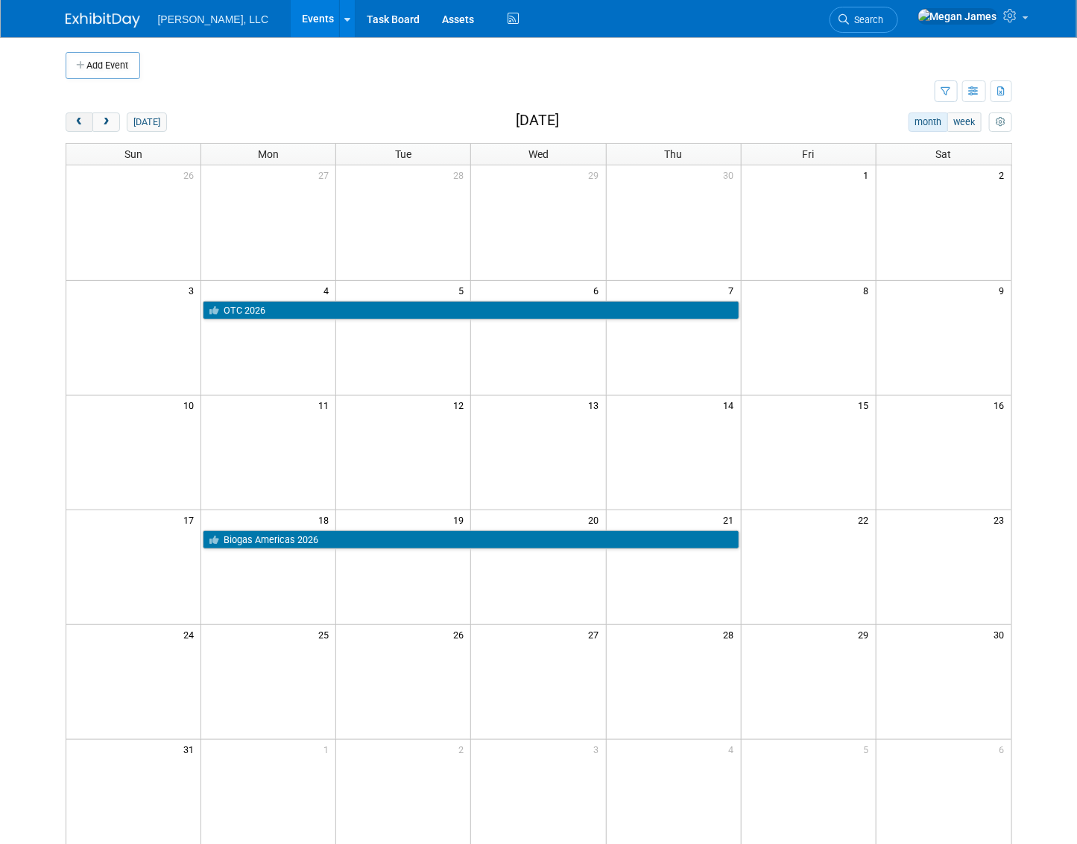
click at [74, 118] on span "prev" at bounding box center [79, 123] width 11 height 10
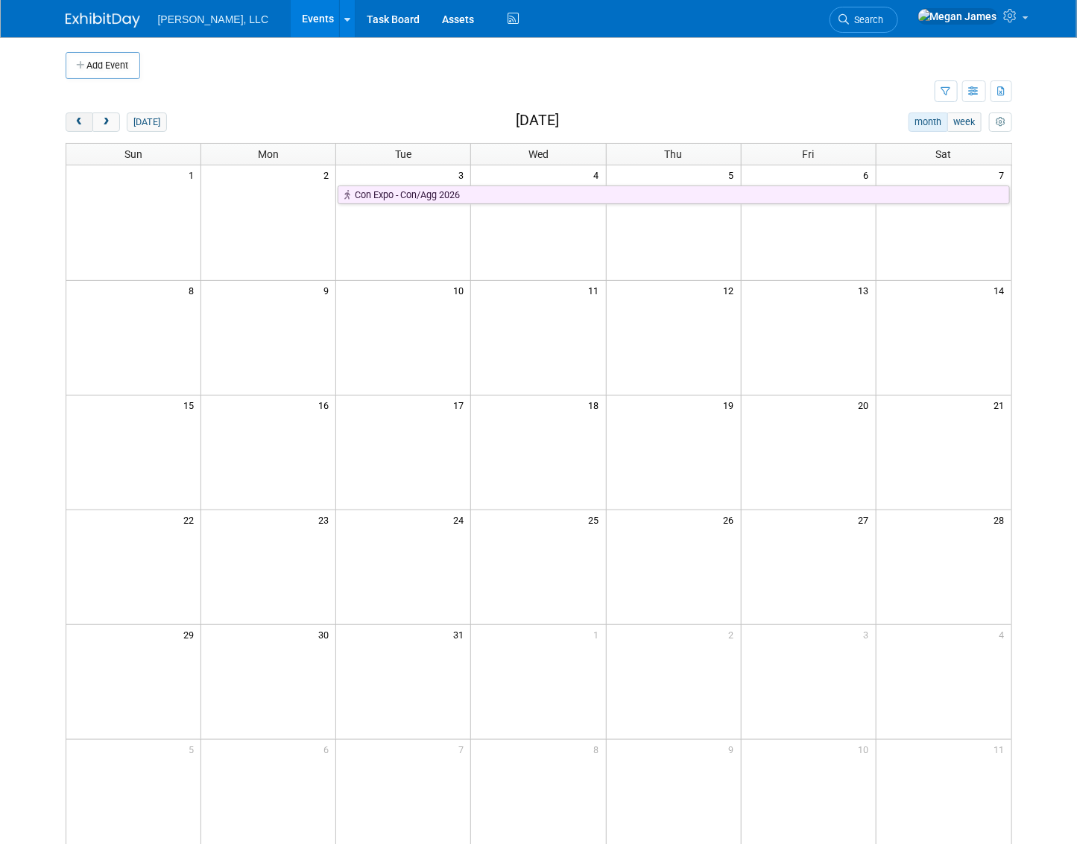
click at [74, 118] on span "prev" at bounding box center [79, 123] width 11 height 10
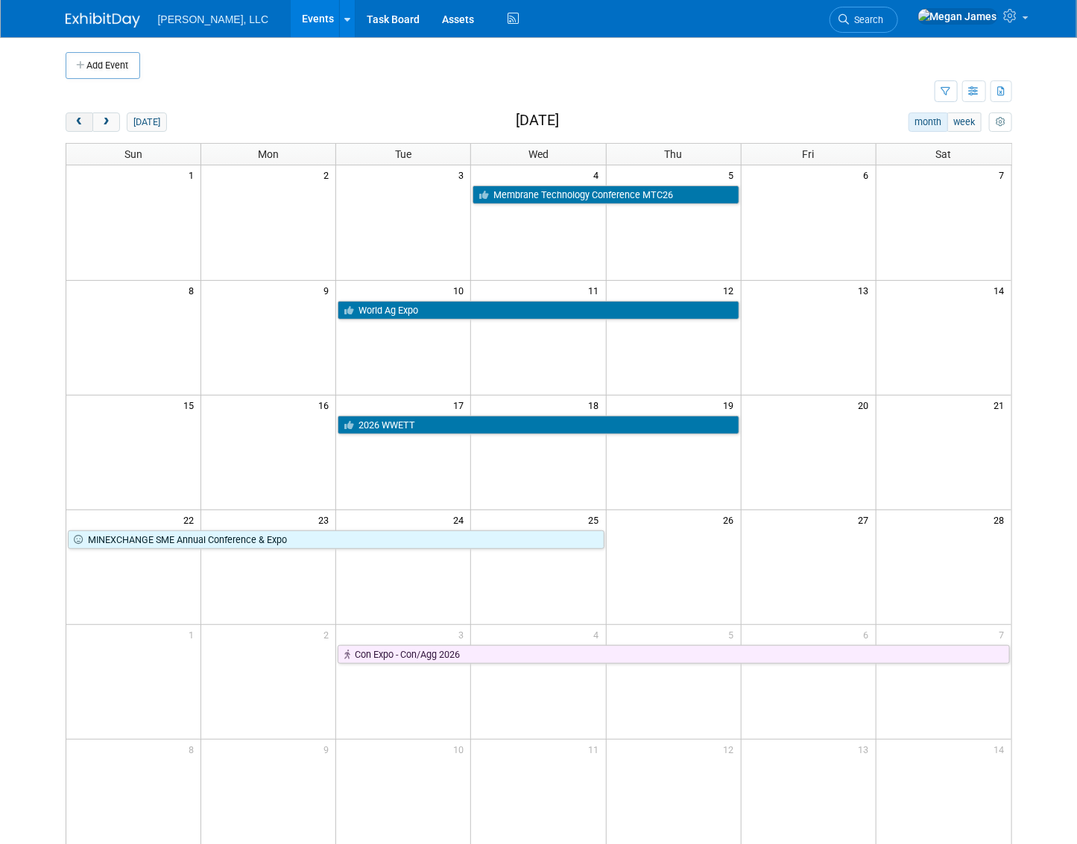
click at [74, 118] on span "prev" at bounding box center [79, 123] width 11 height 10
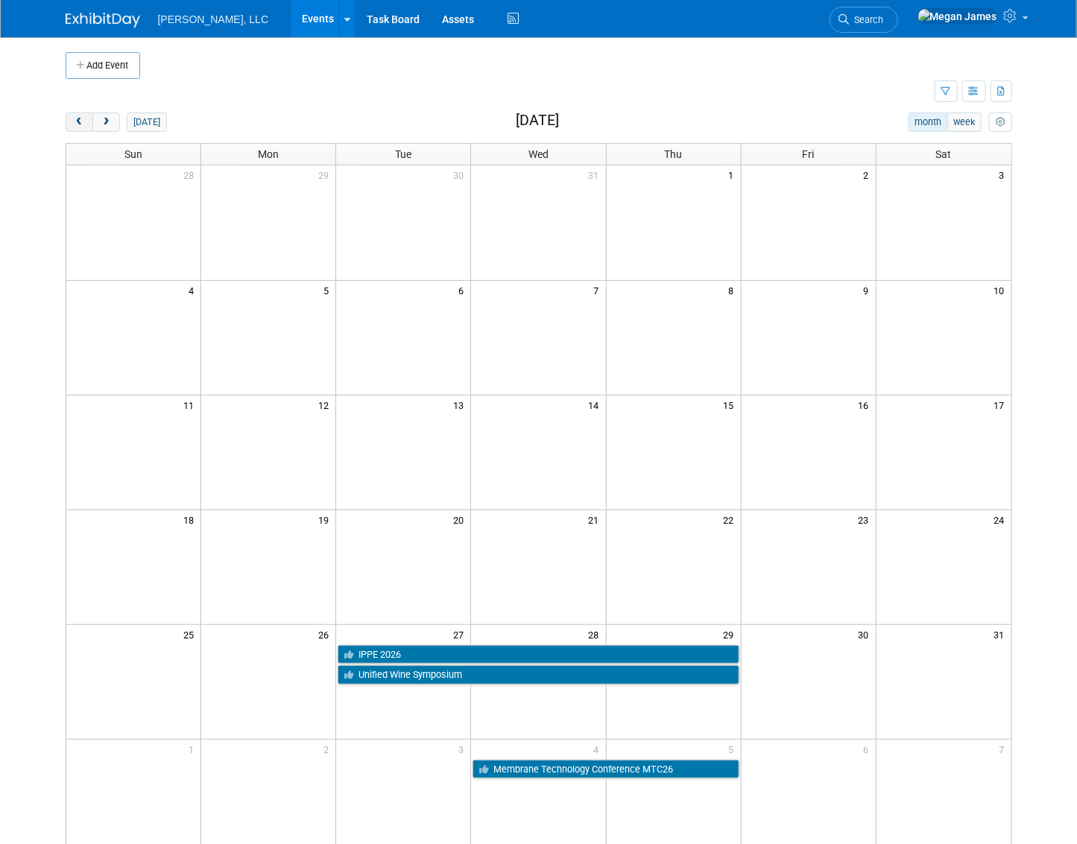
click at [74, 118] on span "prev" at bounding box center [79, 123] width 11 height 10
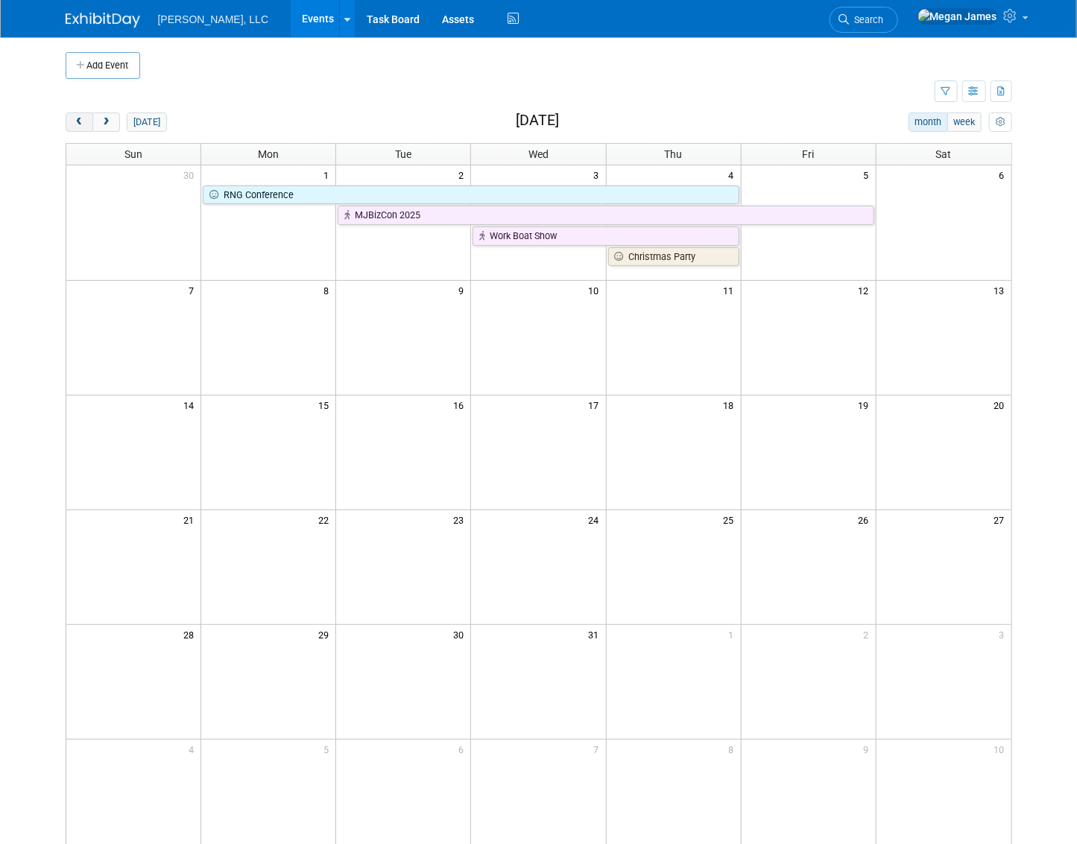
click at [74, 118] on span "prev" at bounding box center [79, 123] width 11 height 10
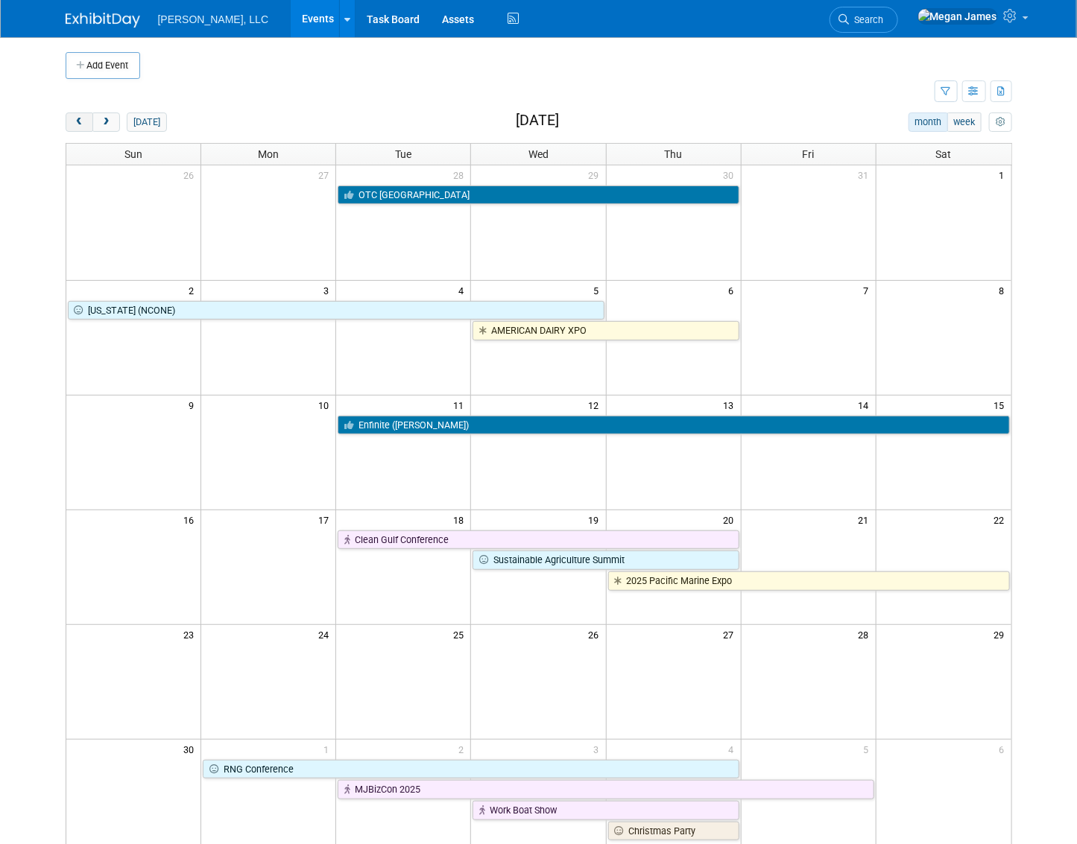
click at [74, 118] on span "prev" at bounding box center [79, 123] width 11 height 10
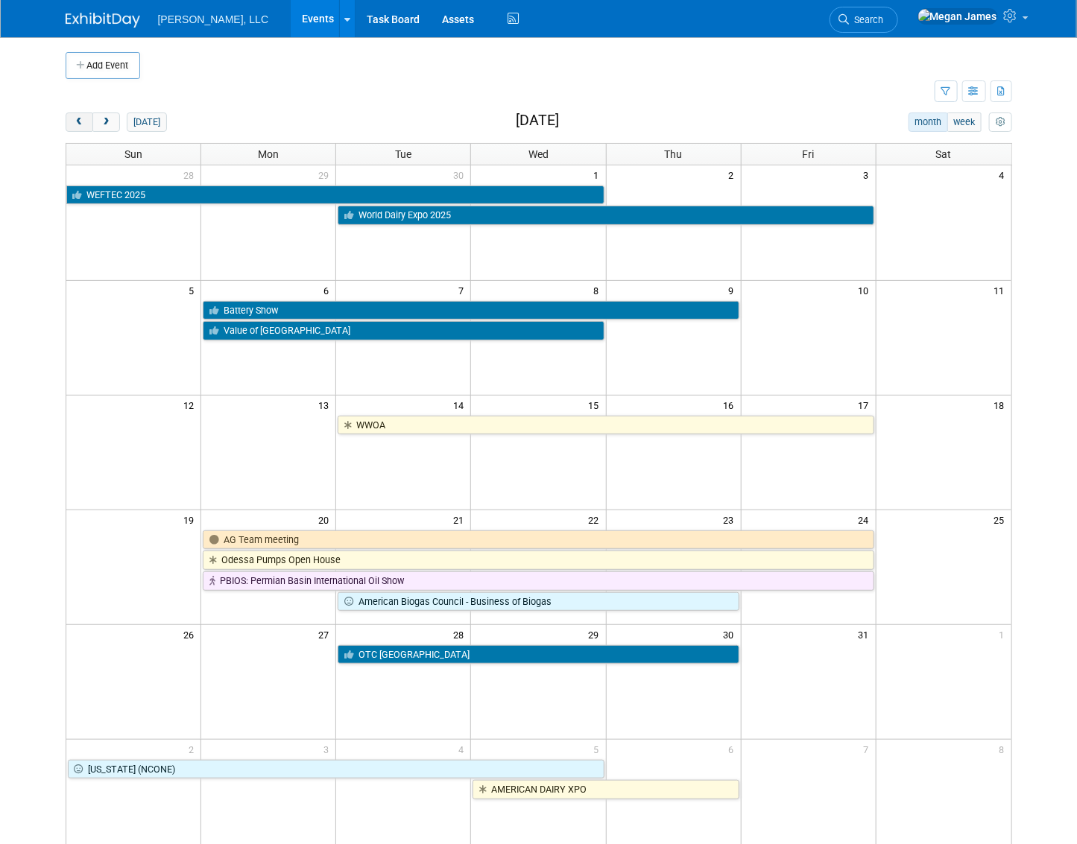
click at [74, 118] on span "prev" at bounding box center [79, 123] width 11 height 10
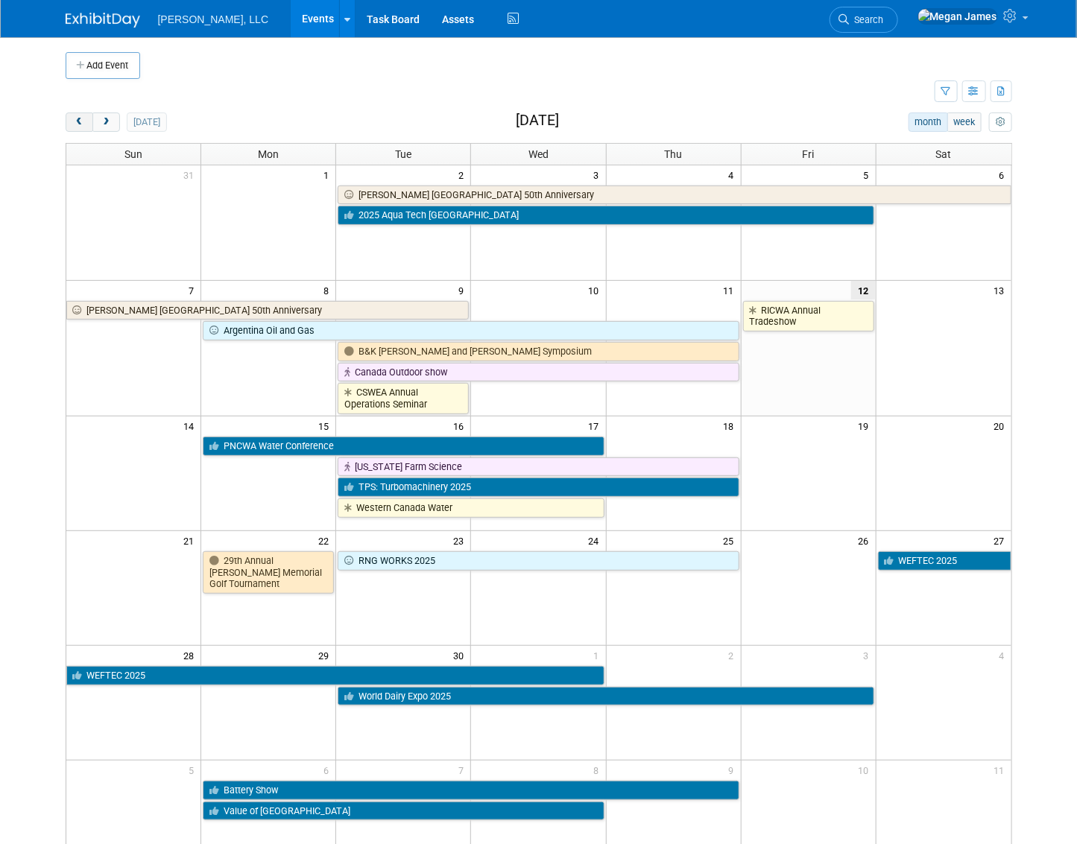
click at [74, 118] on span "prev" at bounding box center [79, 123] width 11 height 10
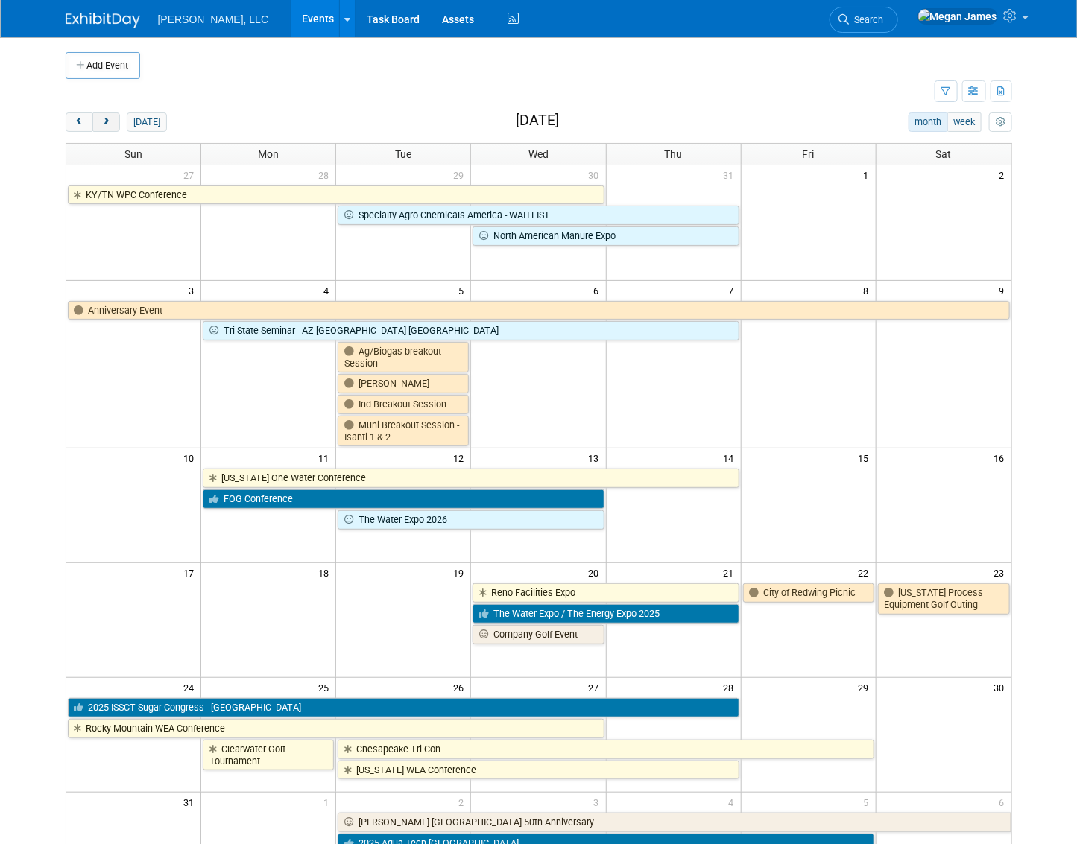
click at [101, 122] on span "next" at bounding box center [106, 123] width 11 height 10
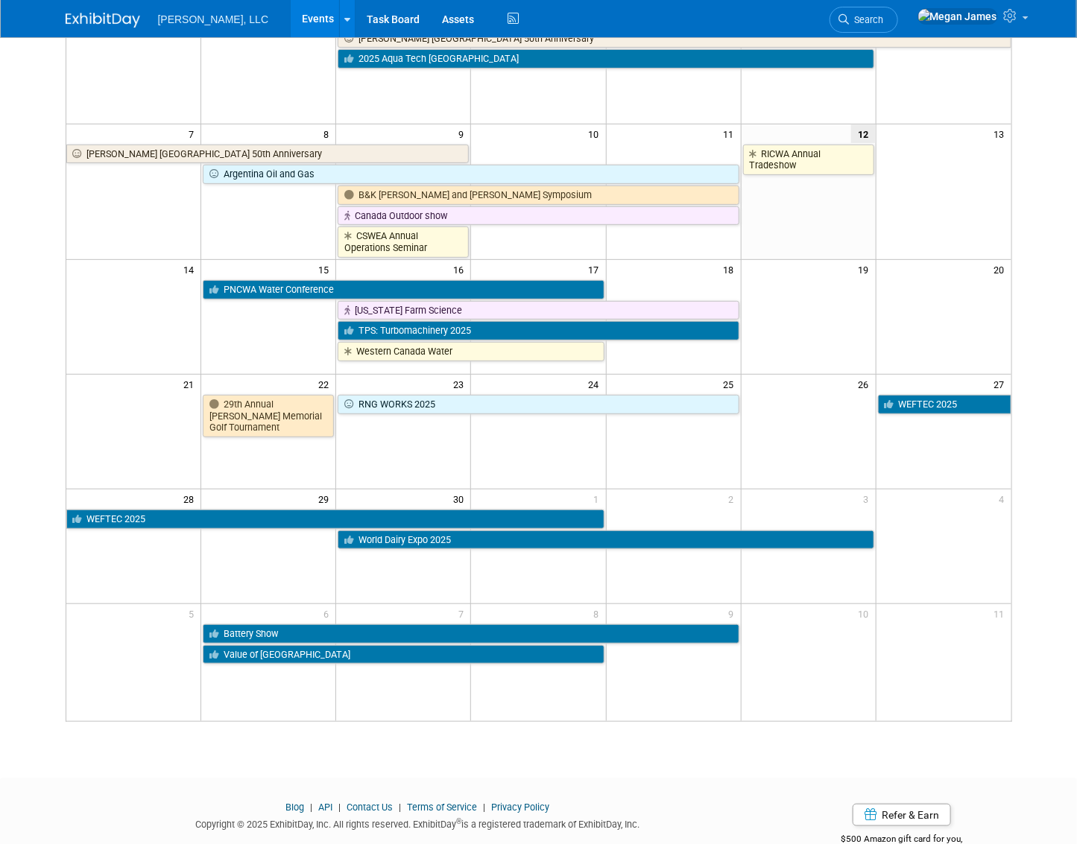
scroll to position [127, 0]
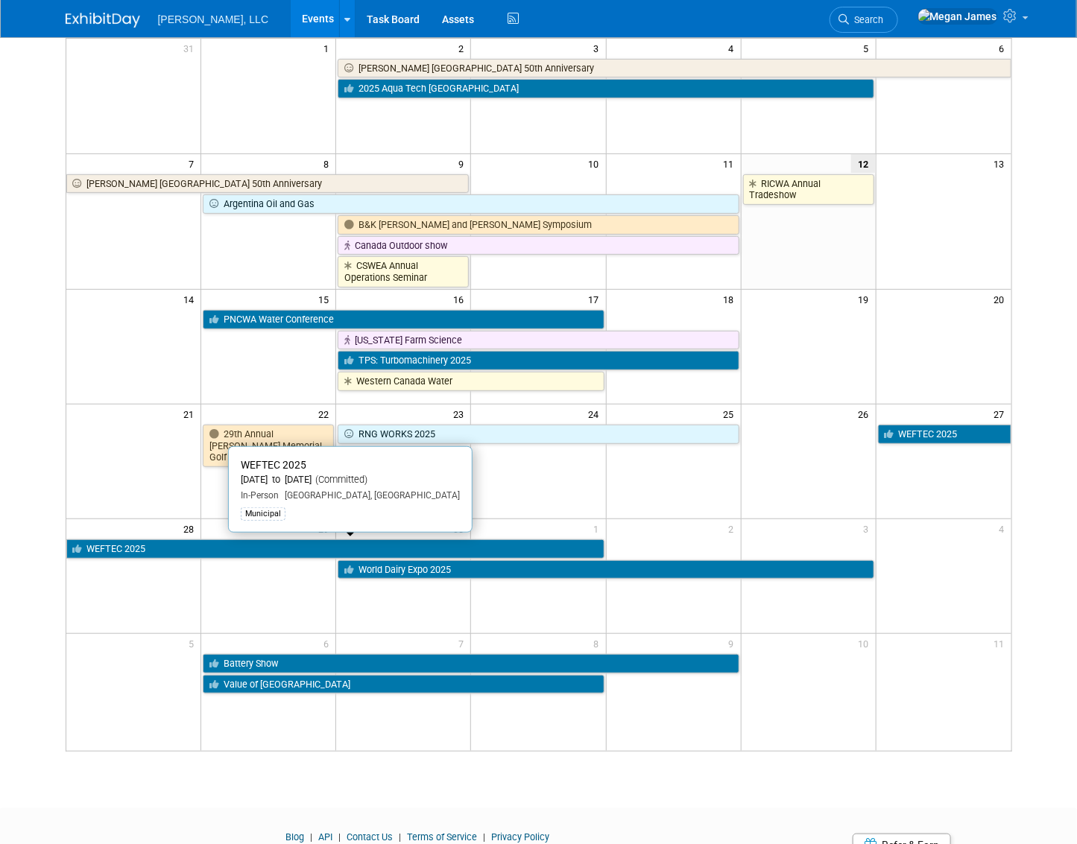
click at [276, 553] on link "WEFTEC 2025" at bounding box center [335, 549] width 538 height 19
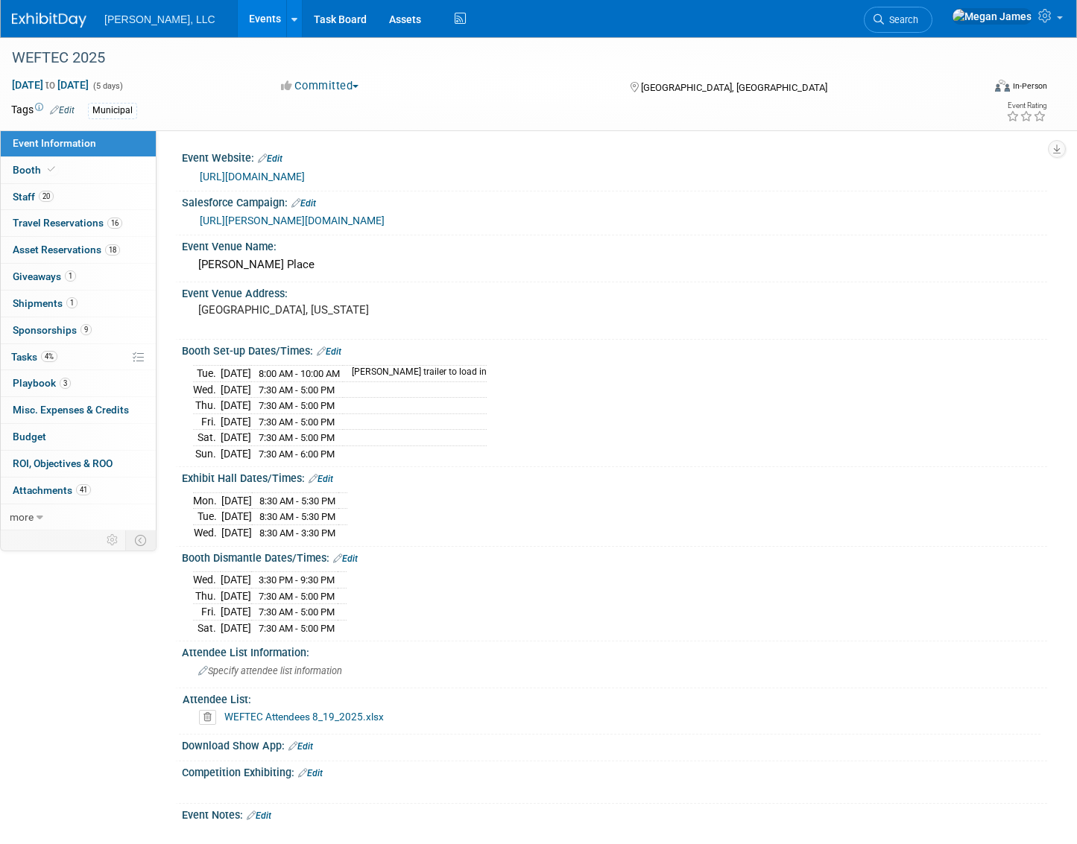
select select "Municipal"
click at [106, 231] on link "16 Travel Reservations 16" at bounding box center [78, 223] width 155 height 26
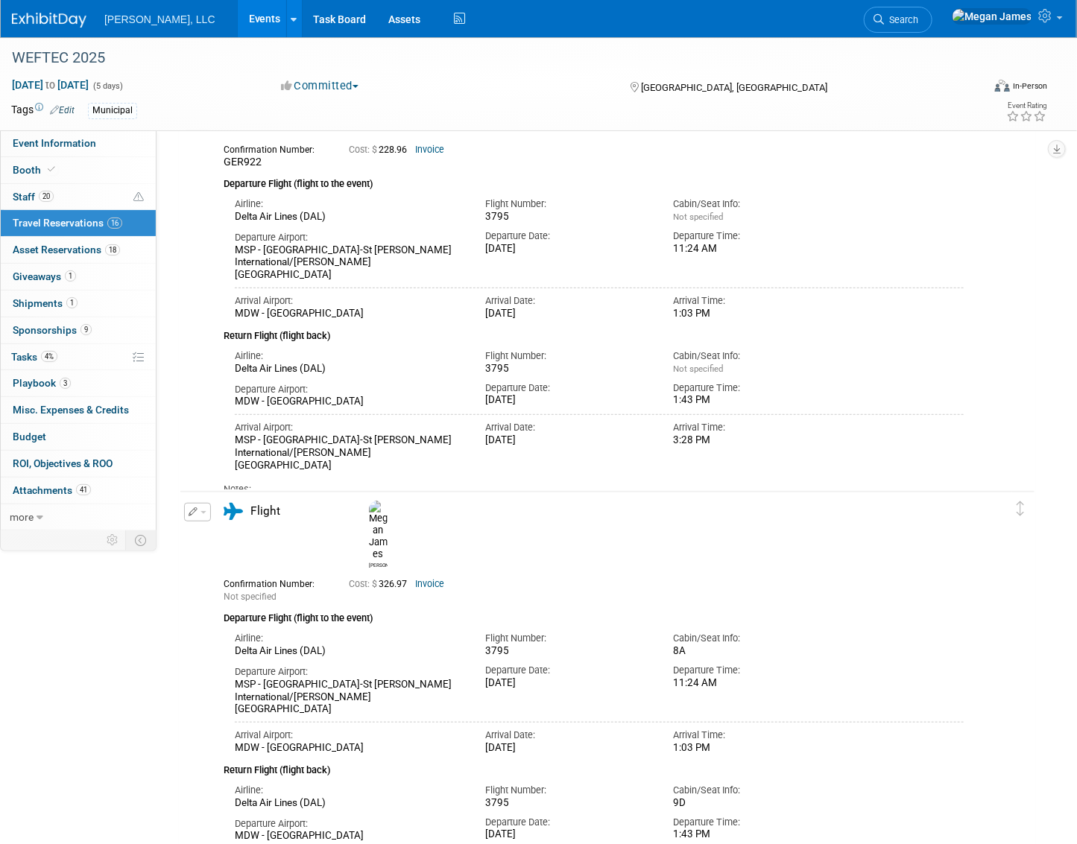
scroll to position [338, 0]
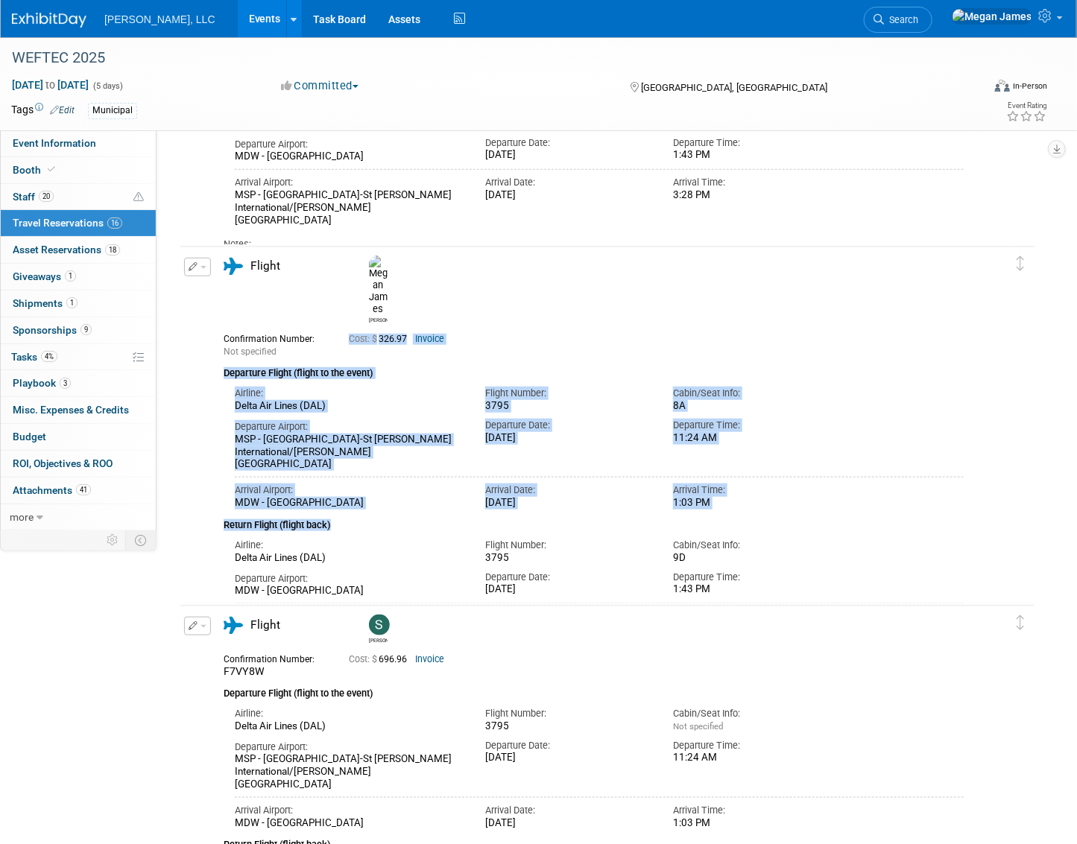
drag, startPoint x: 713, startPoint y: 460, endPoint x: 276, endPoint y: 318, distance: 459.8
click at [276, 327] on div "Confirmation Number: Not specified Cost: $ 326.97 Invoice Departure Flight (fli…" at bounding box center [594, 494] width 740 height 334
drag, startPoint x: 276, startPoint y: 318, endPoint x: 675, endPoint y: 407, distance: 409.2
click at [610, 413] on div "Departure Date: [DATE]" at bounding box center [568, 429] width 188 height 32
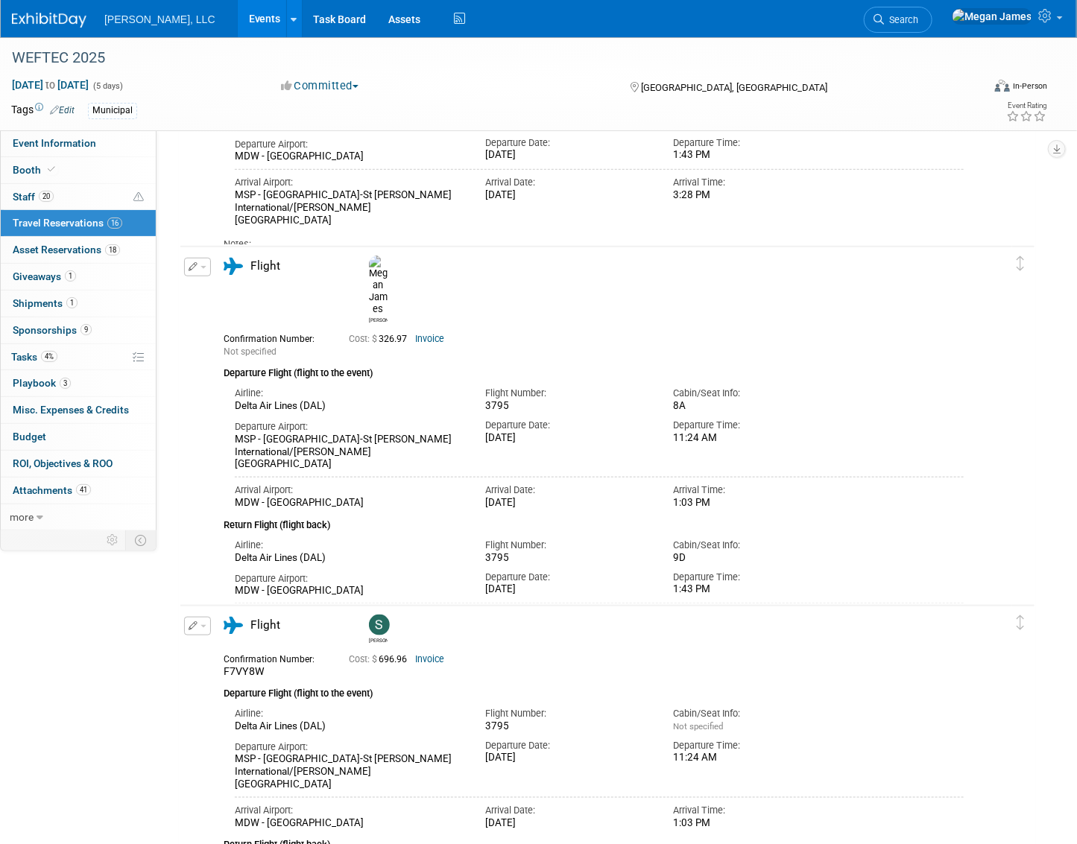
drag, startPoint x: 735, startPoint y: 456, endPoint x: 203, endPoint y: 292, distance: 556.1
click at [203, 292] on div "Edit Reservation [PERSON_NAME]" at bounding box center [596, 460] width 832 height 404
drag, startPoint x: 203, startPoint y: 292, endPoint x: 800, endPoint y: 405, distance: 606.7
click at [800, 413] on div "Departure Airport: MSP - [GEOGRAPHIC_DATA]-[GEOGRAPHIC_DATA][PERSON_NAME]/[PERS…" at bounding box center [599, 442] width 751 height 58
click at [75, 359] on link "4% Tasks 4%" at bounding box center [78, 357] width 155 height 26
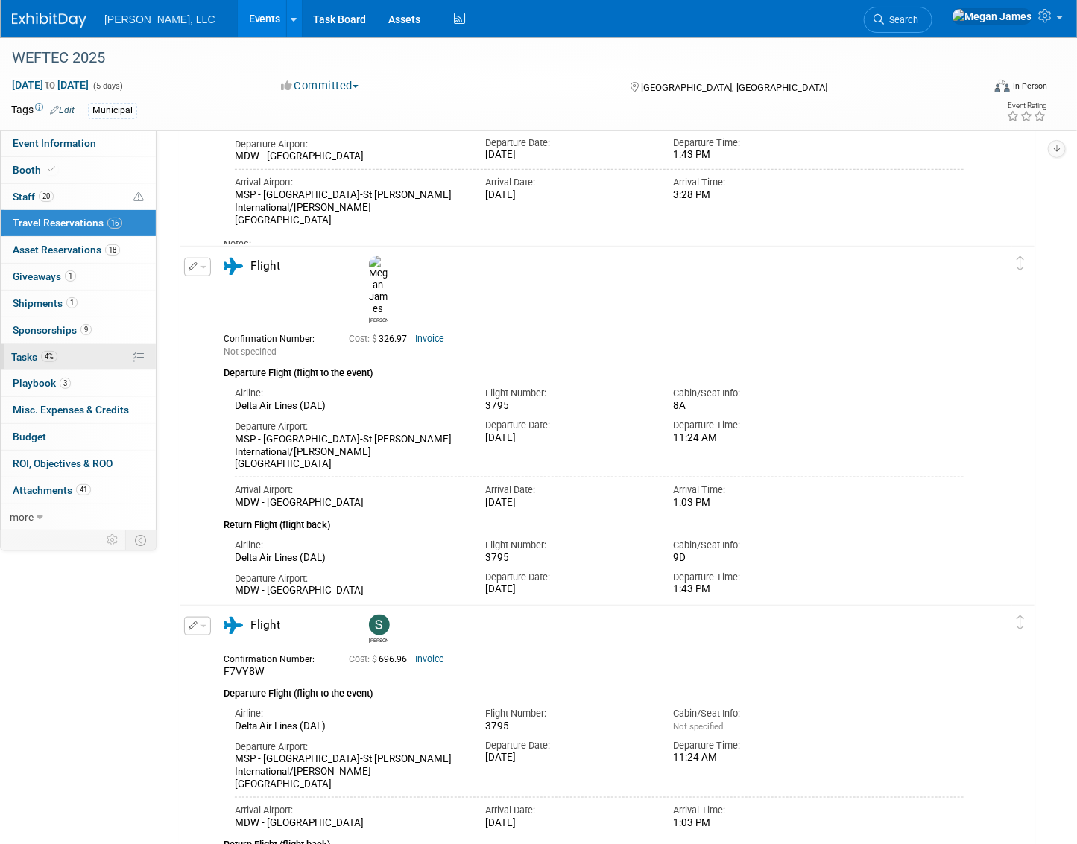
scroll to position [0, 0]
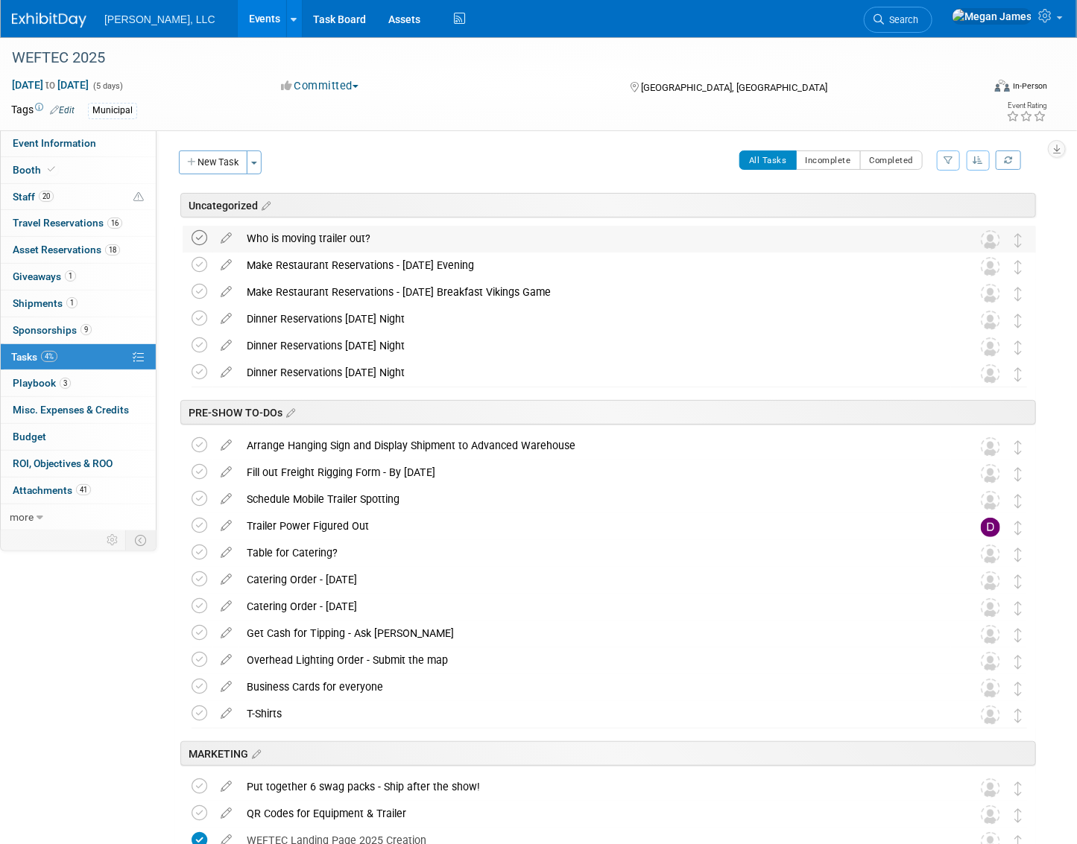
click at [200, 238] on icon at bounding box center [200, 238] width 16 height 16
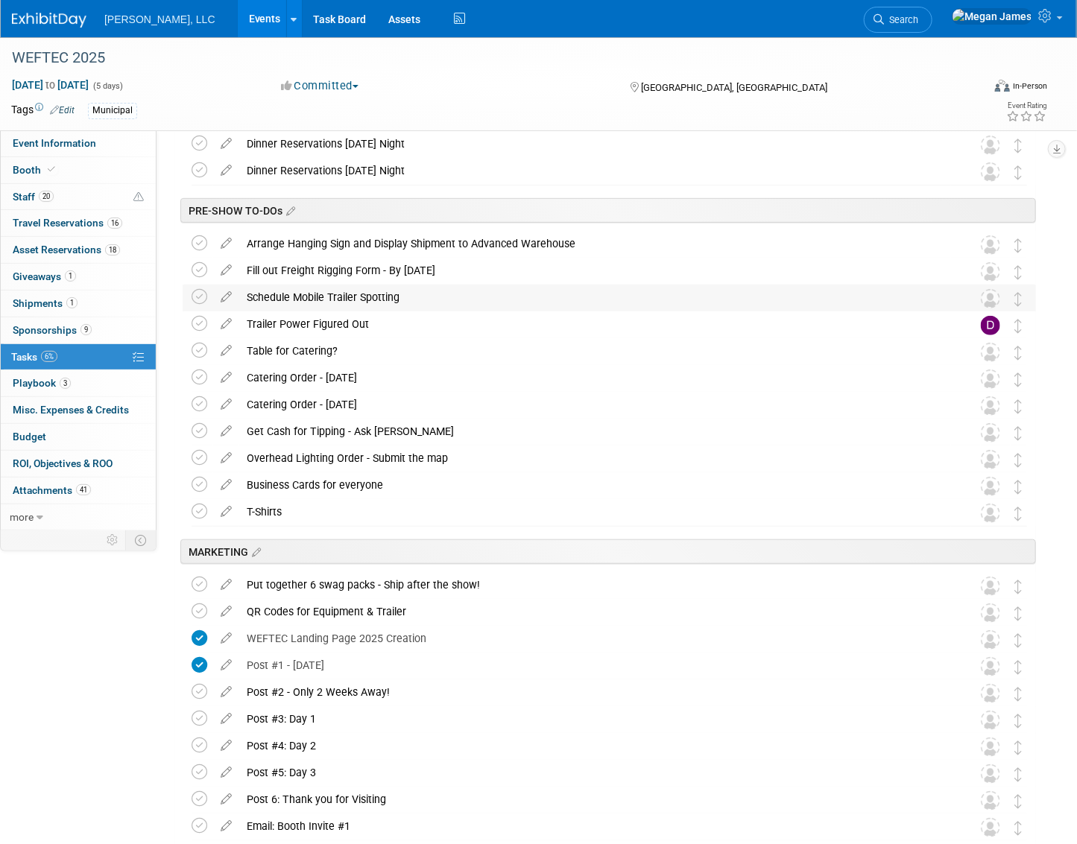
scroll to position [203, 0]
click at [201, 243] on icon at bounding box center [200, 243] width 16 height 16
click at [198, 298] on icon at bounding box center [200, 296] width 16 height 16
click at [201, 324] on icon at bounding box center [200, 323] width 16 height 16
click at [200, 377] on icon at bounding box center [200, 377] width 16 height 16
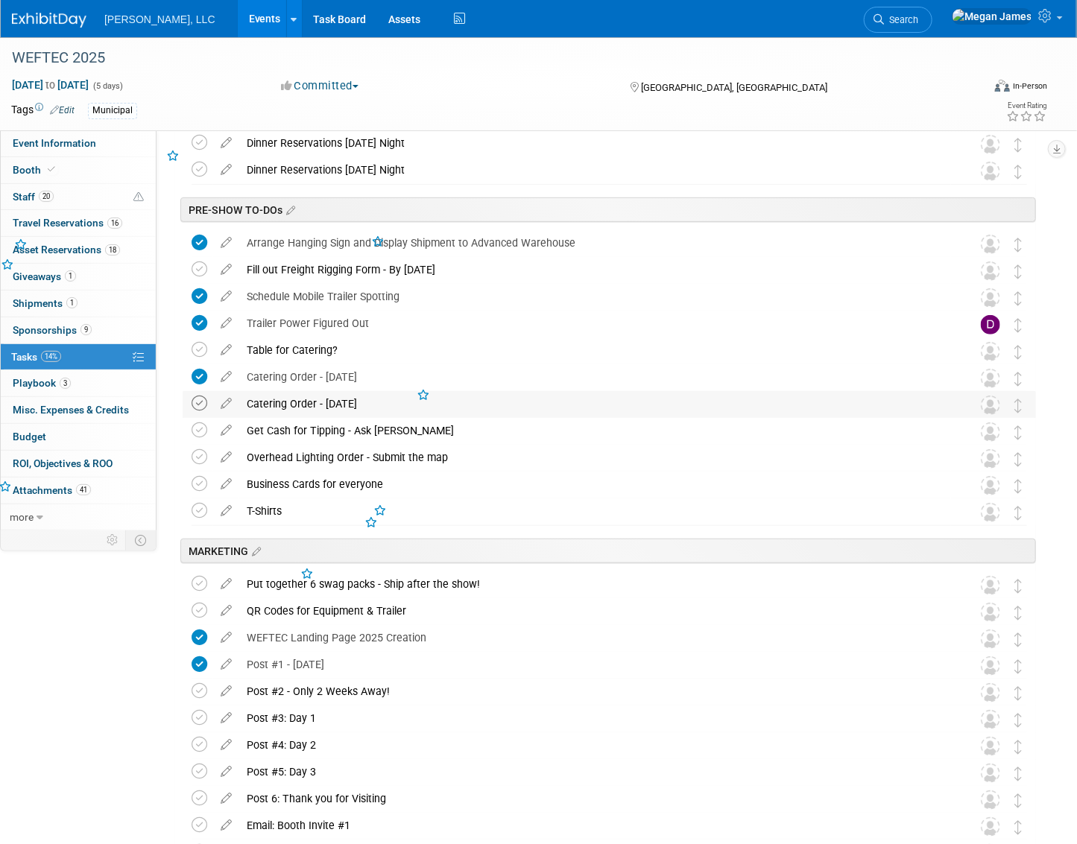
click at [198, 405] on icon at bounding box center [200, 404] width 16 height 16
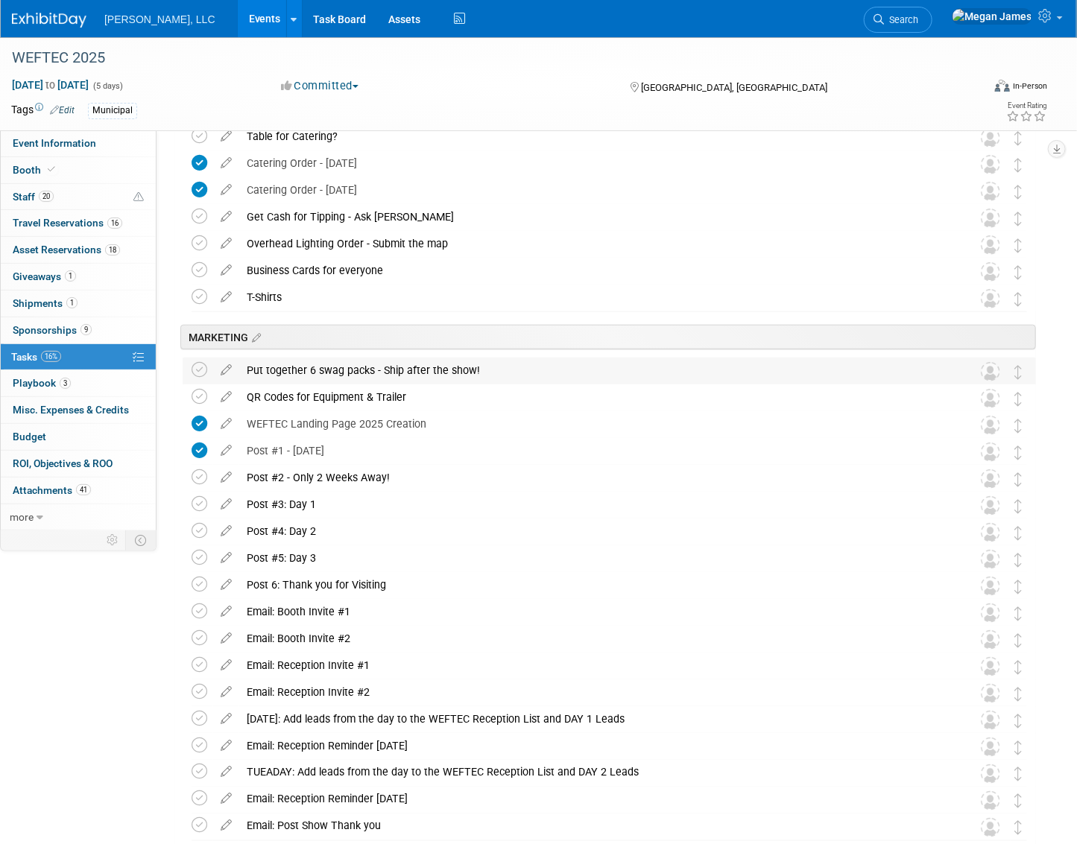
scroll to position [271, 0]
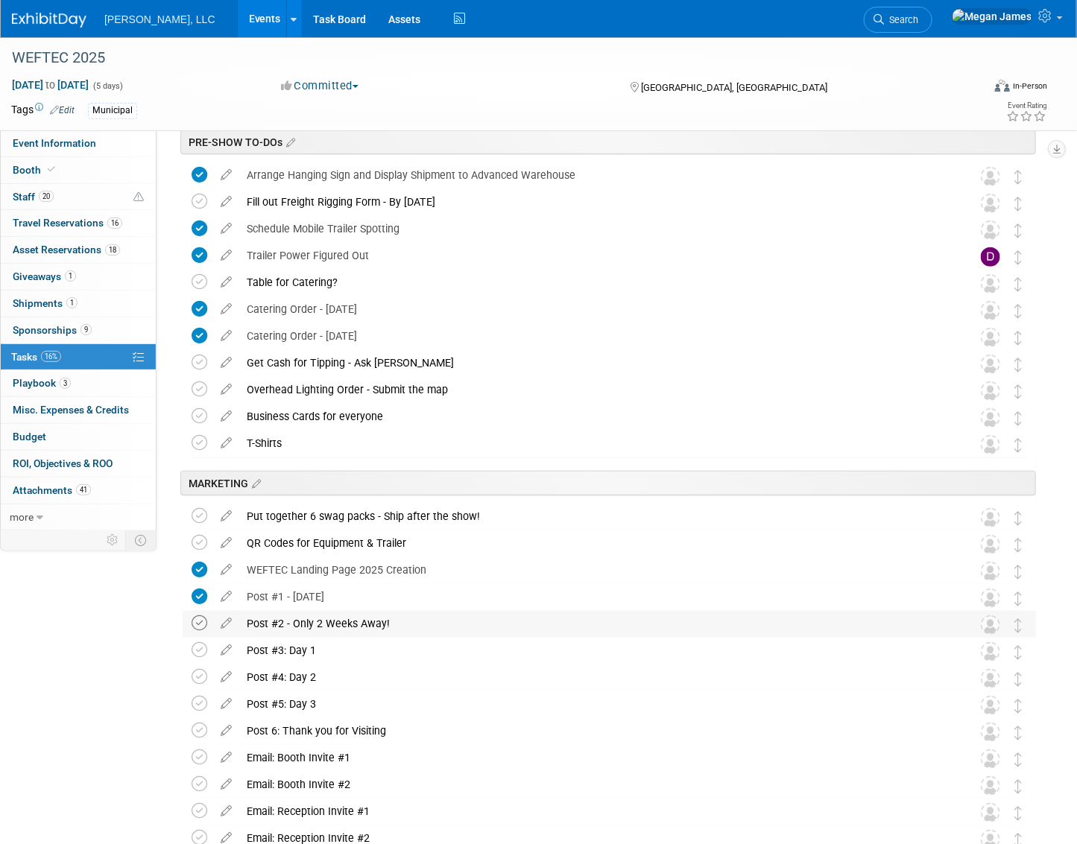
click at [198, 625] on icon at bounding box center [200, 624] width 16 height 16
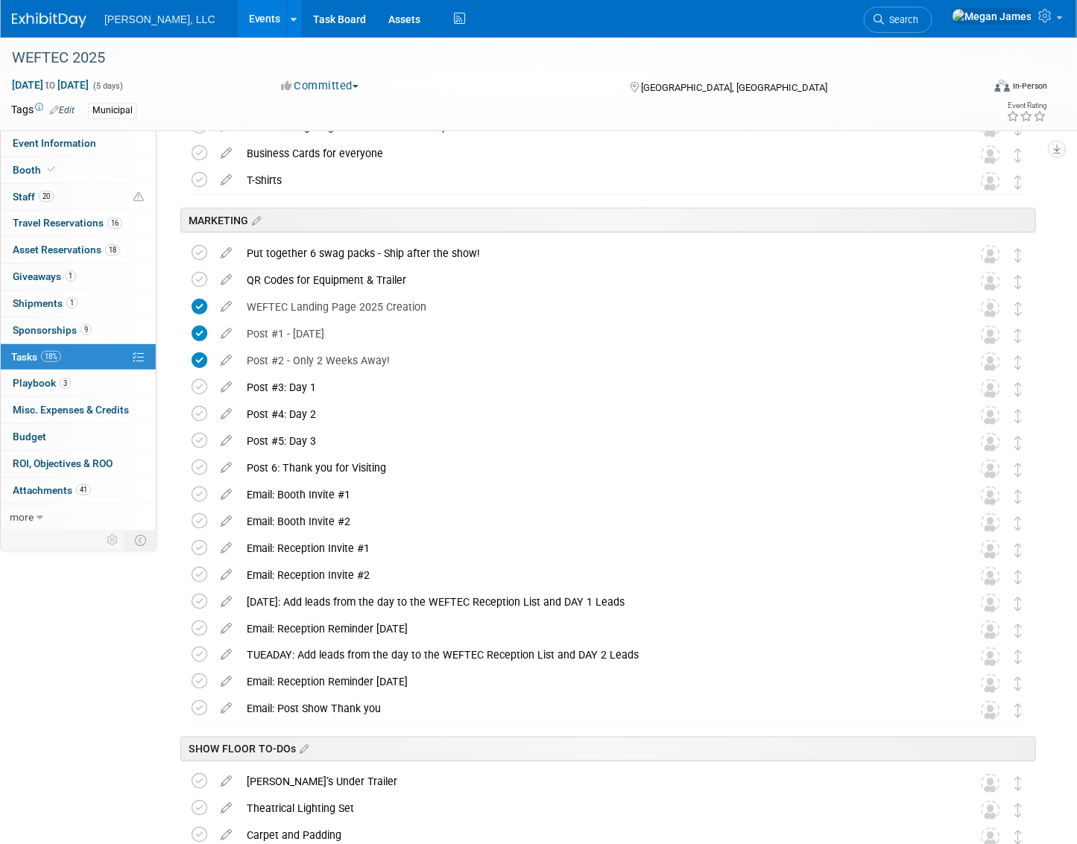
scroll to position [542, 0]
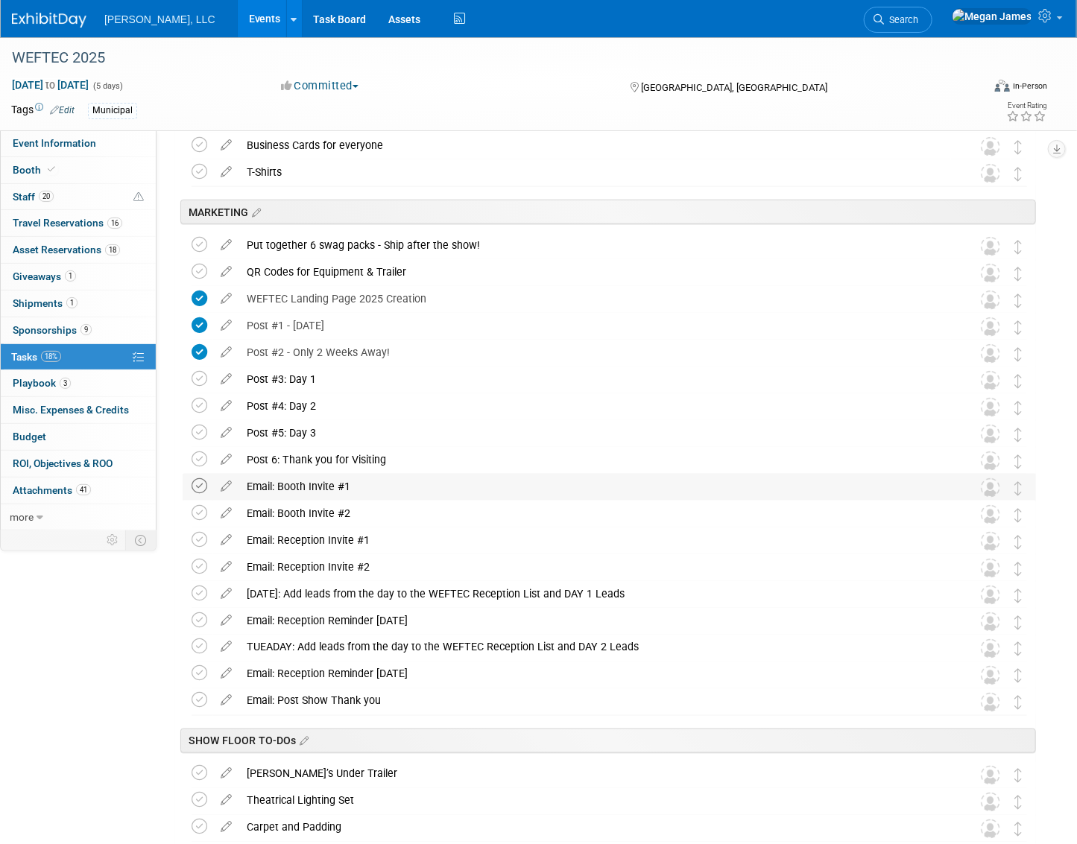
click at [200, 487] on icon at bounding box center [200, 486] width 16 height 16
click at [200, 539] on icon at bounding box center [200, 540] width 16 height 16
click at [200, 514] on icon at bounding box center [200, 513] width 16 height 16
click at [200, 622] on icon at bounding box center [200, 621] width 16 height 16
click at [195, 673] on icon at bounding box center [200, 674] width 16 height 16
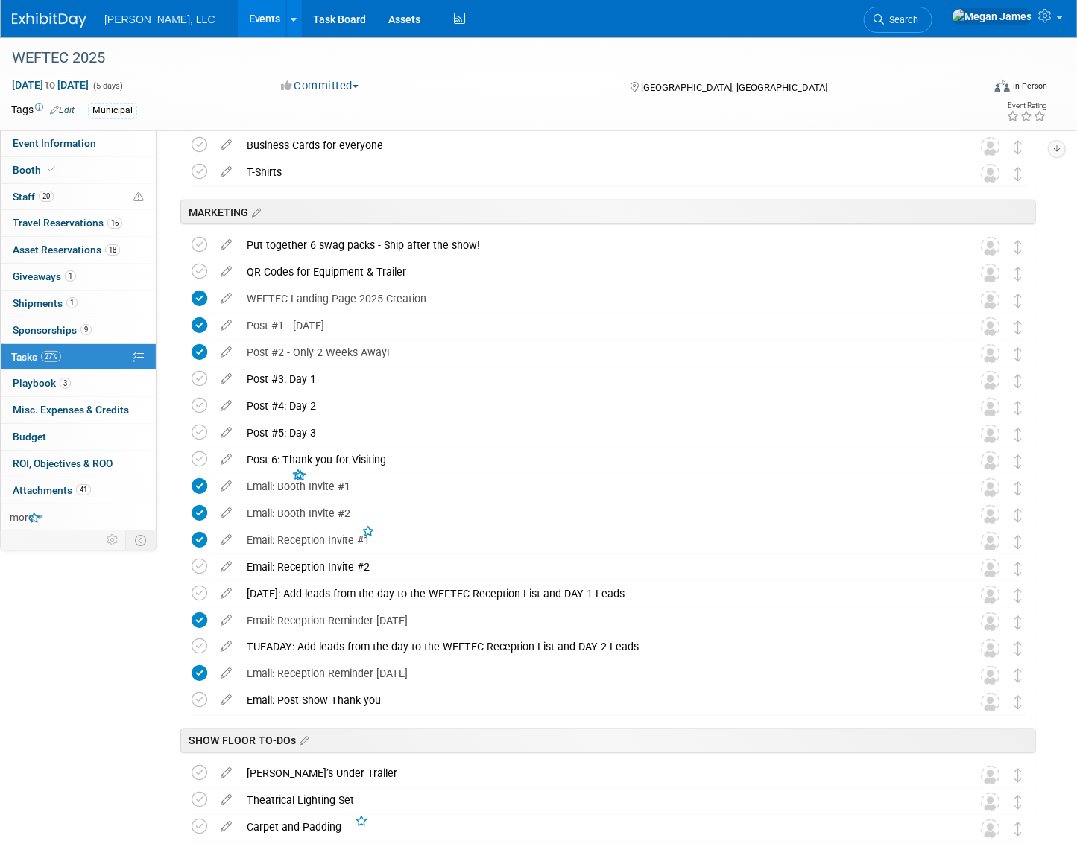
click at [122, 648] on div "Event Information Event Info Booth Booth 20 Staff 20 Staff 16 Travel Reservatio…" at bounding box center [538, 373] width 1077 height 1757
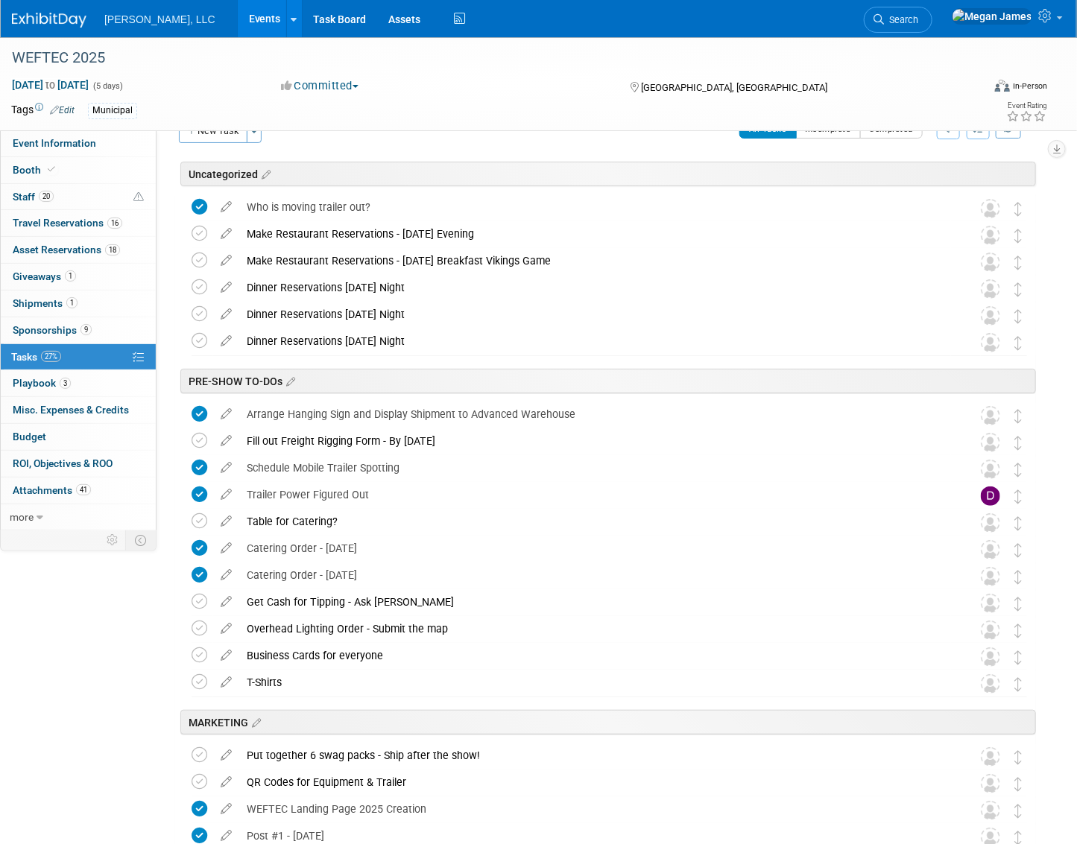
scroll to position [0, 0]
